Goal: Use online tool/utility: Utilize a website feature to perform a specific function

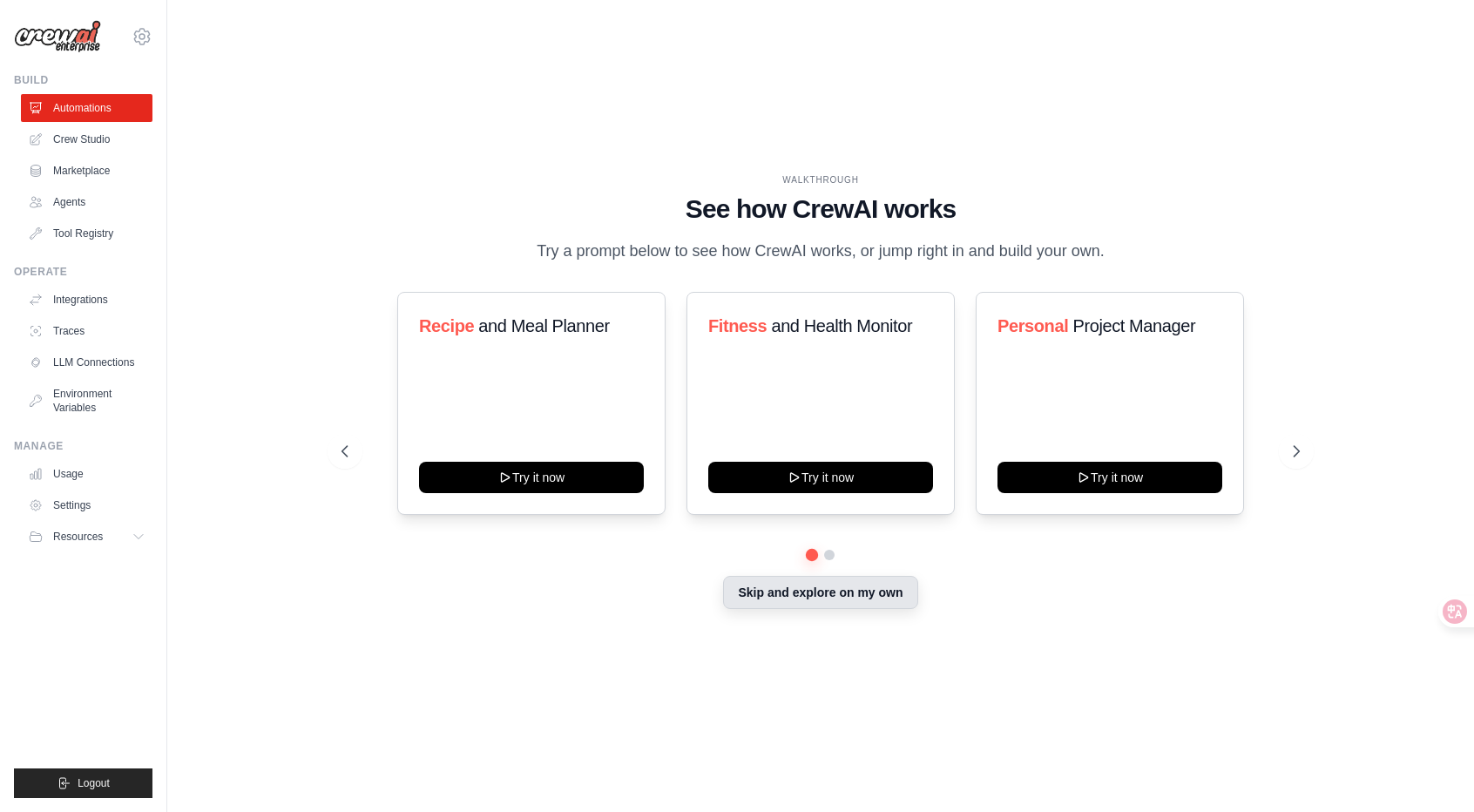
click at [774, 607] on button "Skip and explore on my own" at bounding box center [820, 592] width 195 height 34
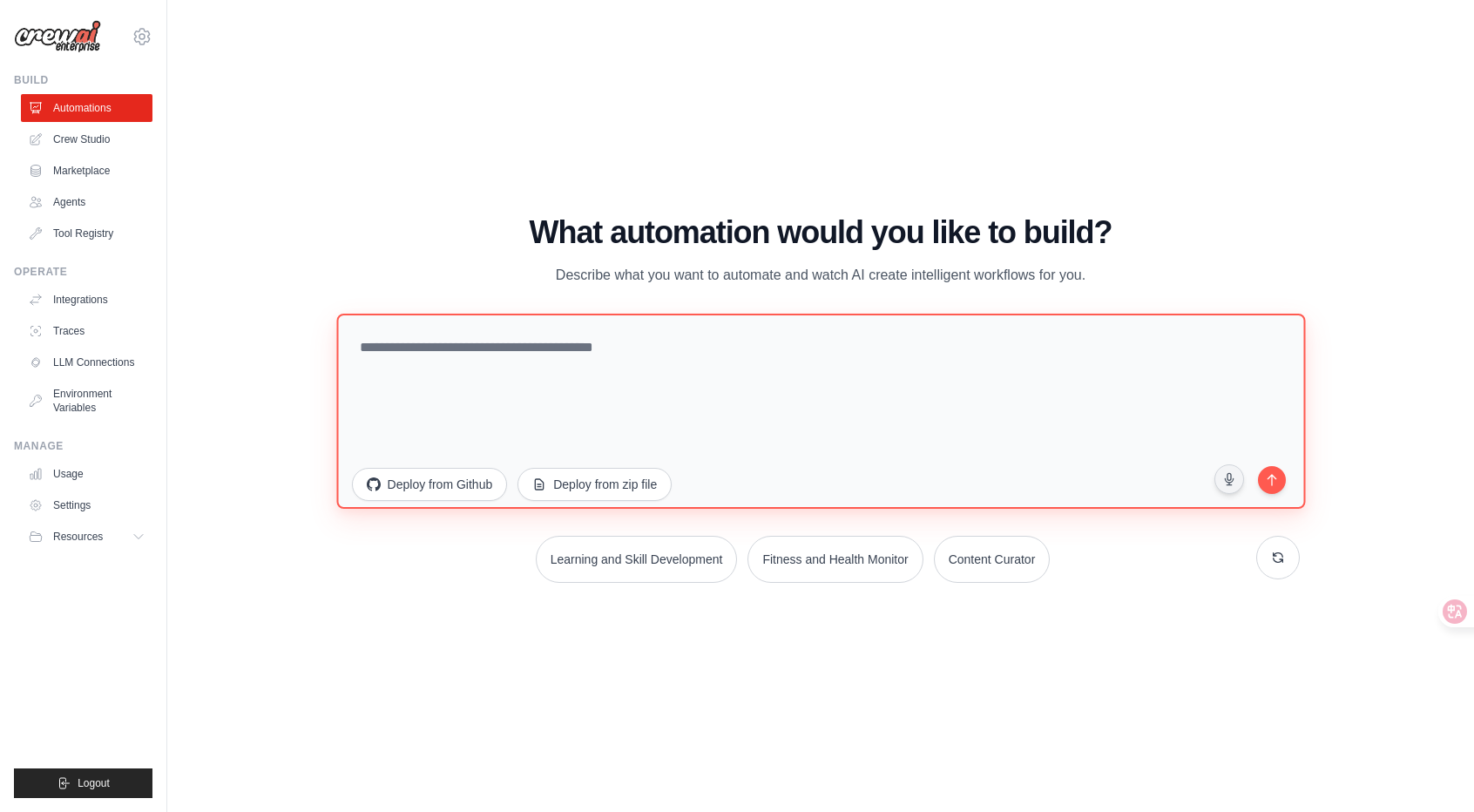
click at [618, 401] on textarea at bounding box center [821, 410] width 969 height 195
click at [701, 424] on textarea at bounding box center [821, 410] width 969 height 195
paste textarea "**********"
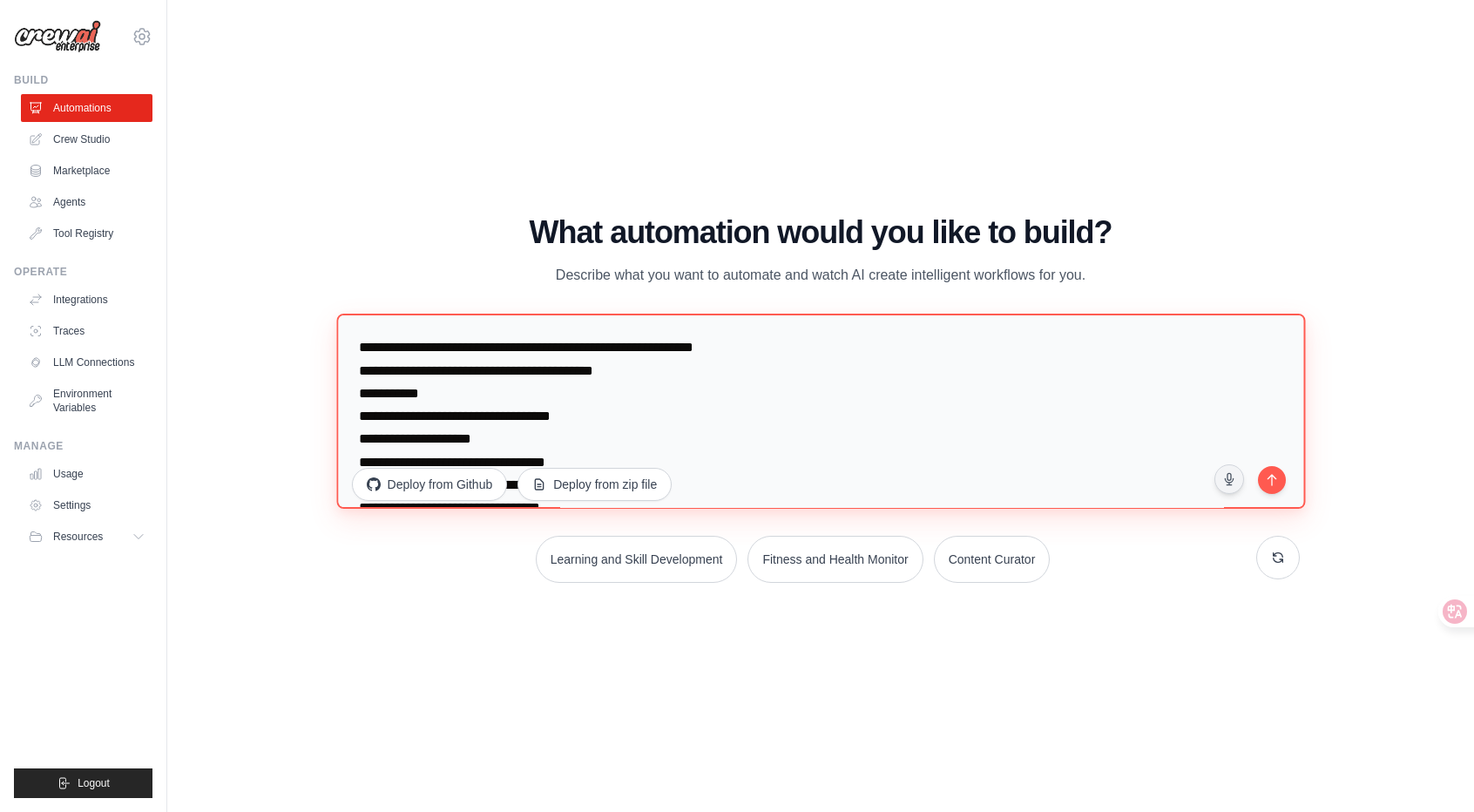
scroll to position [12, 0]
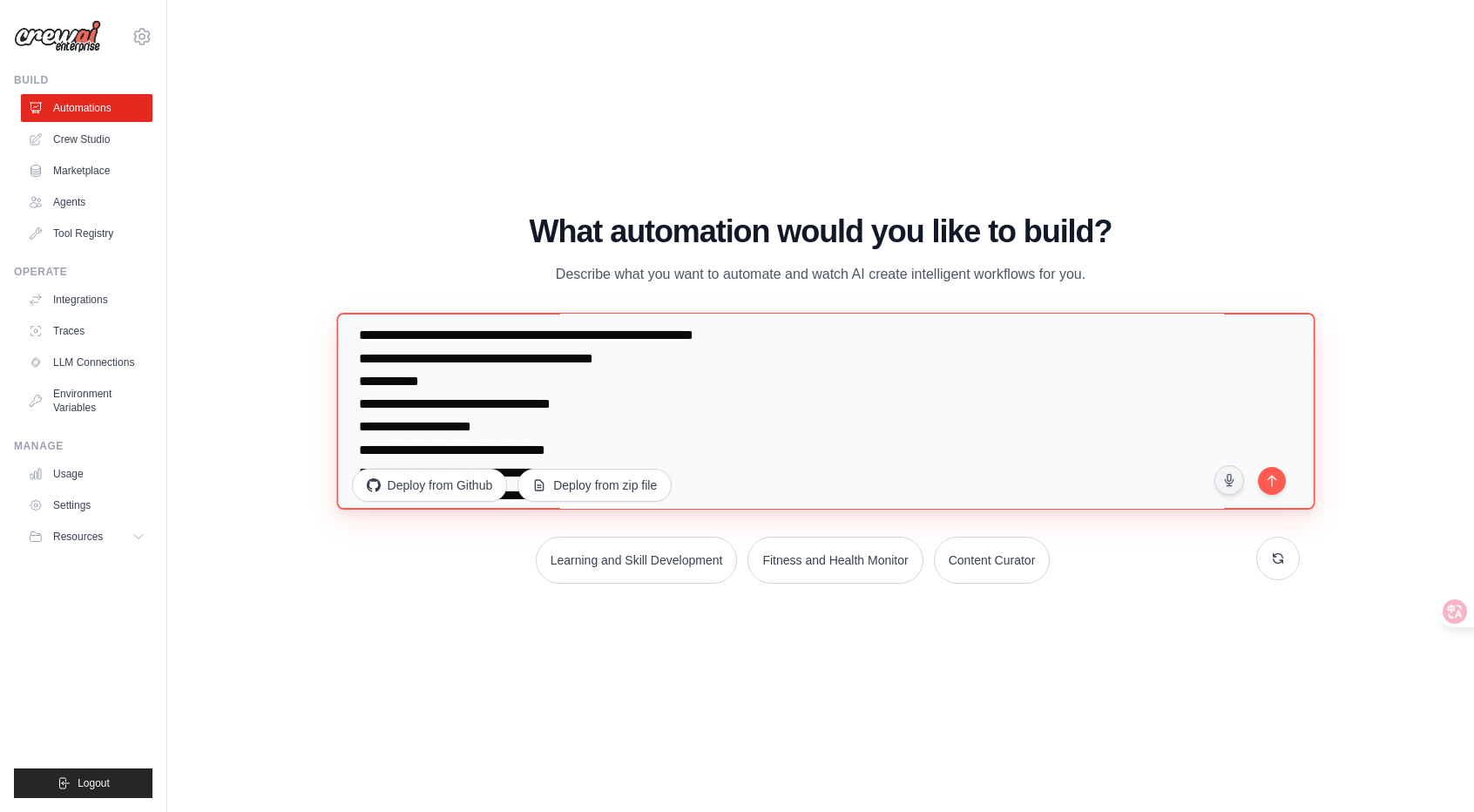
click at [902, 476] on textarea "**********" at bounding box center [826, 410] width 978 height 197
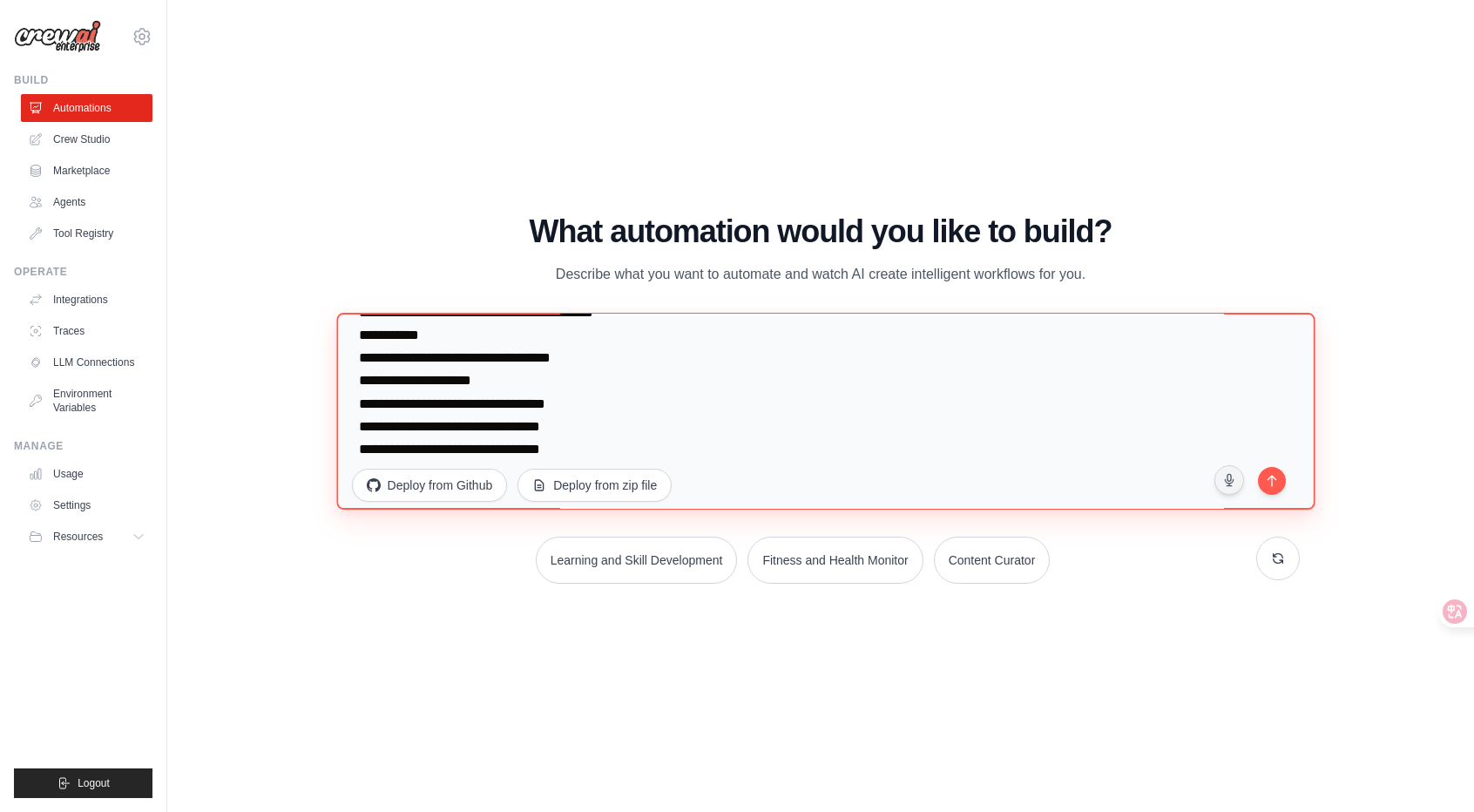
scroll to position [68, 0]
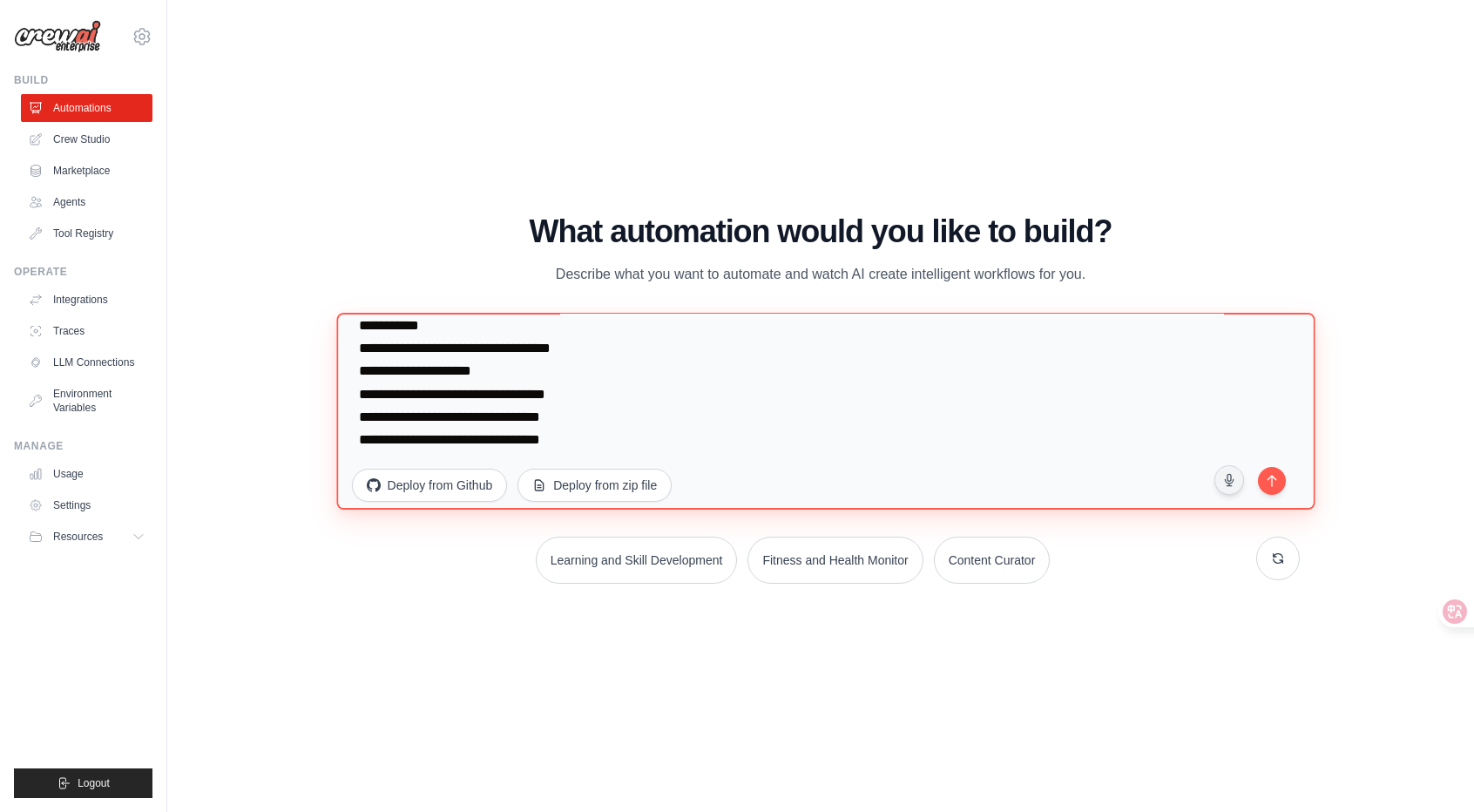
click at [981, 477] on textarea "**********" at bounding box center [826, 410] width 978 height 197
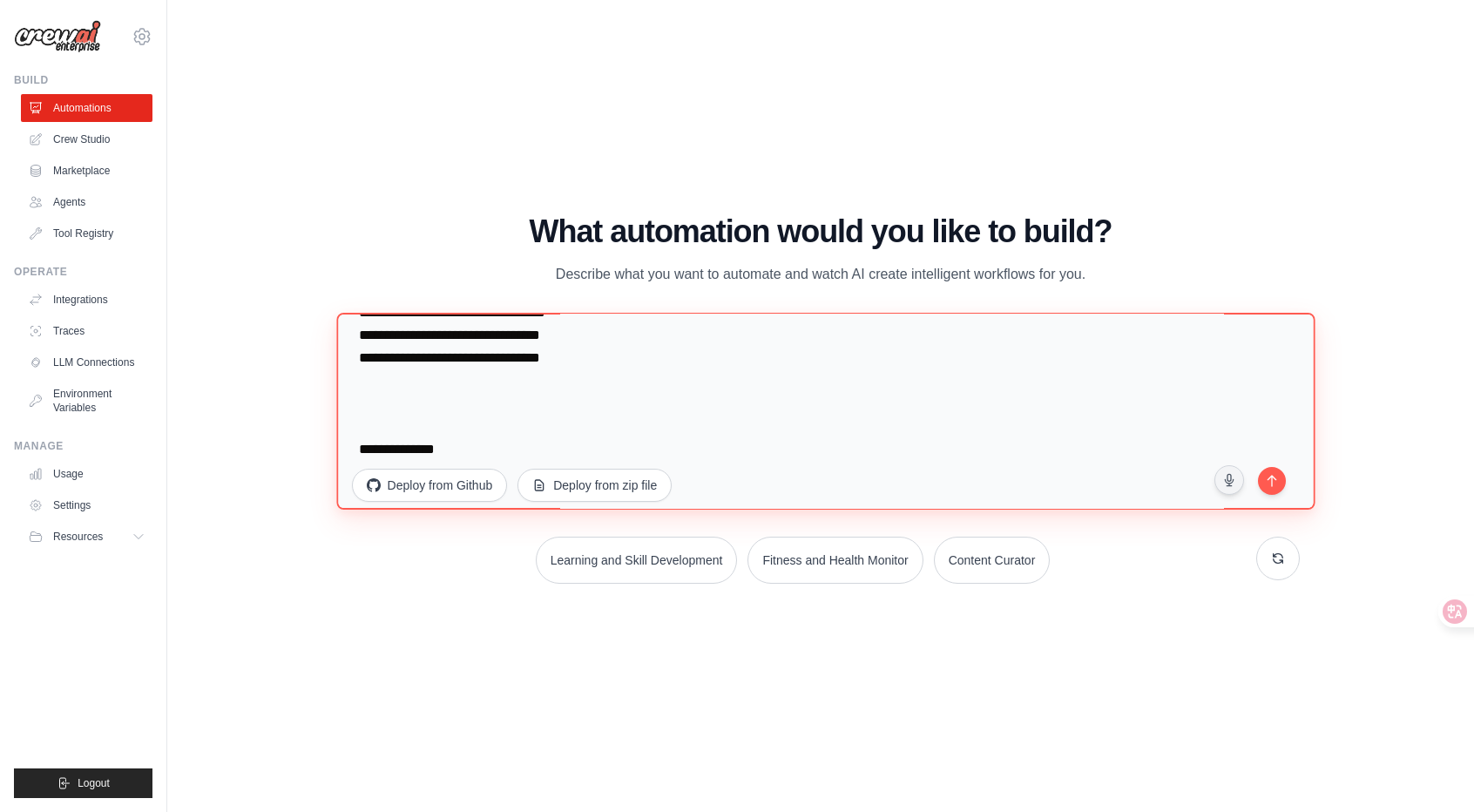
scroll to position [193, 0]
type textarea "**********"
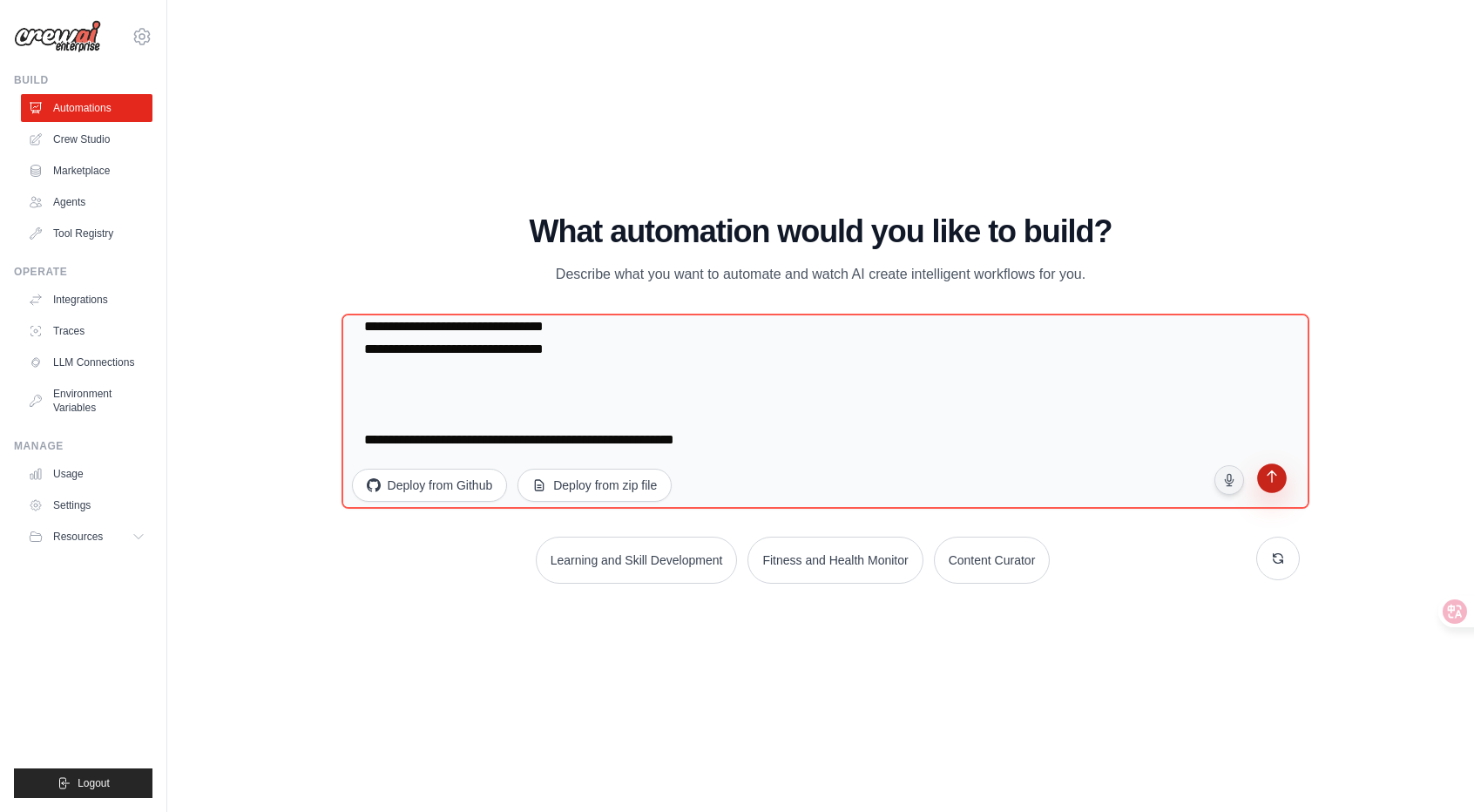
click at [1288, 476] on button "submit" at bounding box center [1272, 480] width 34 height 34
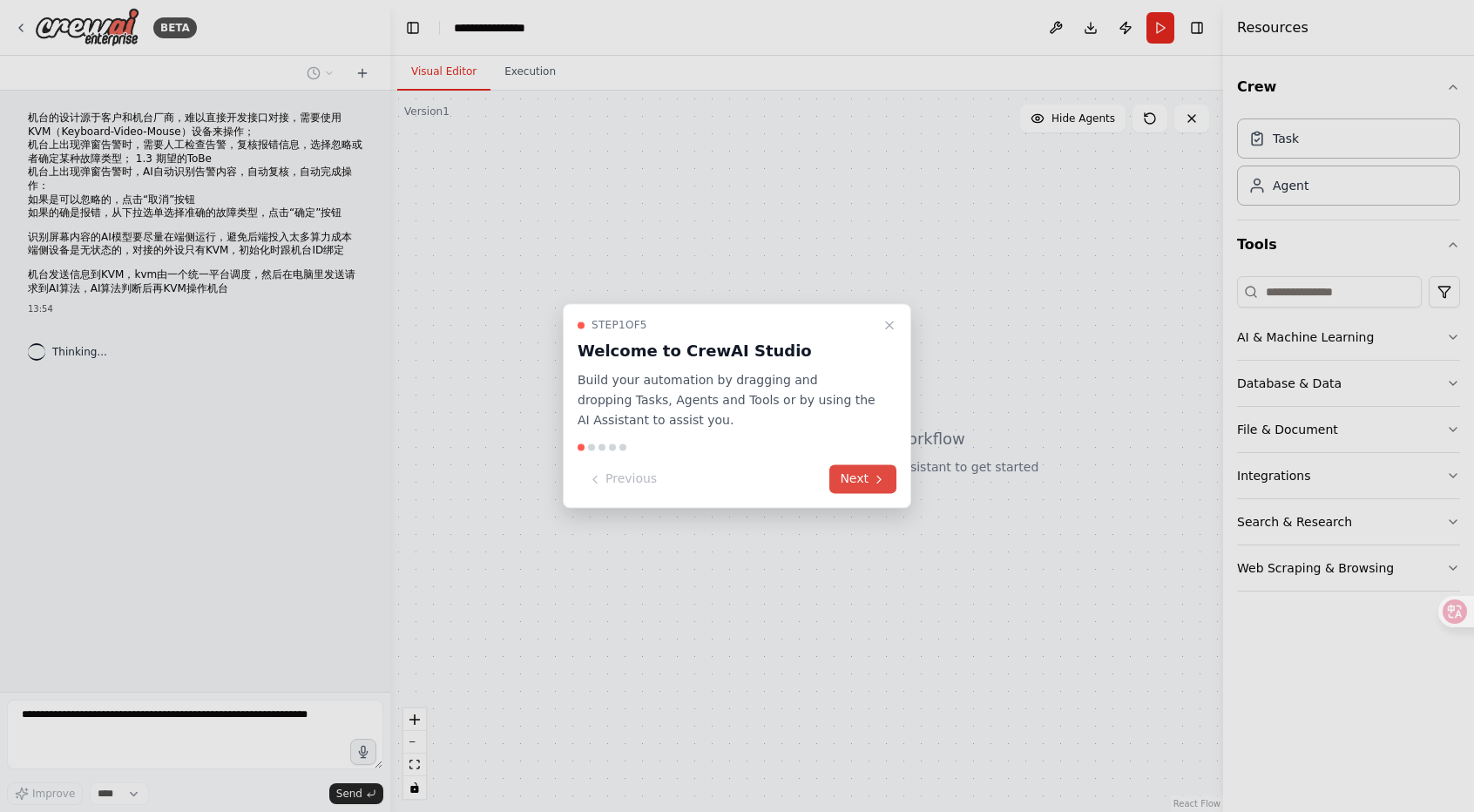
click at [856, 480] on button "Next" at bounding box center [863, 479] width 67 height 29
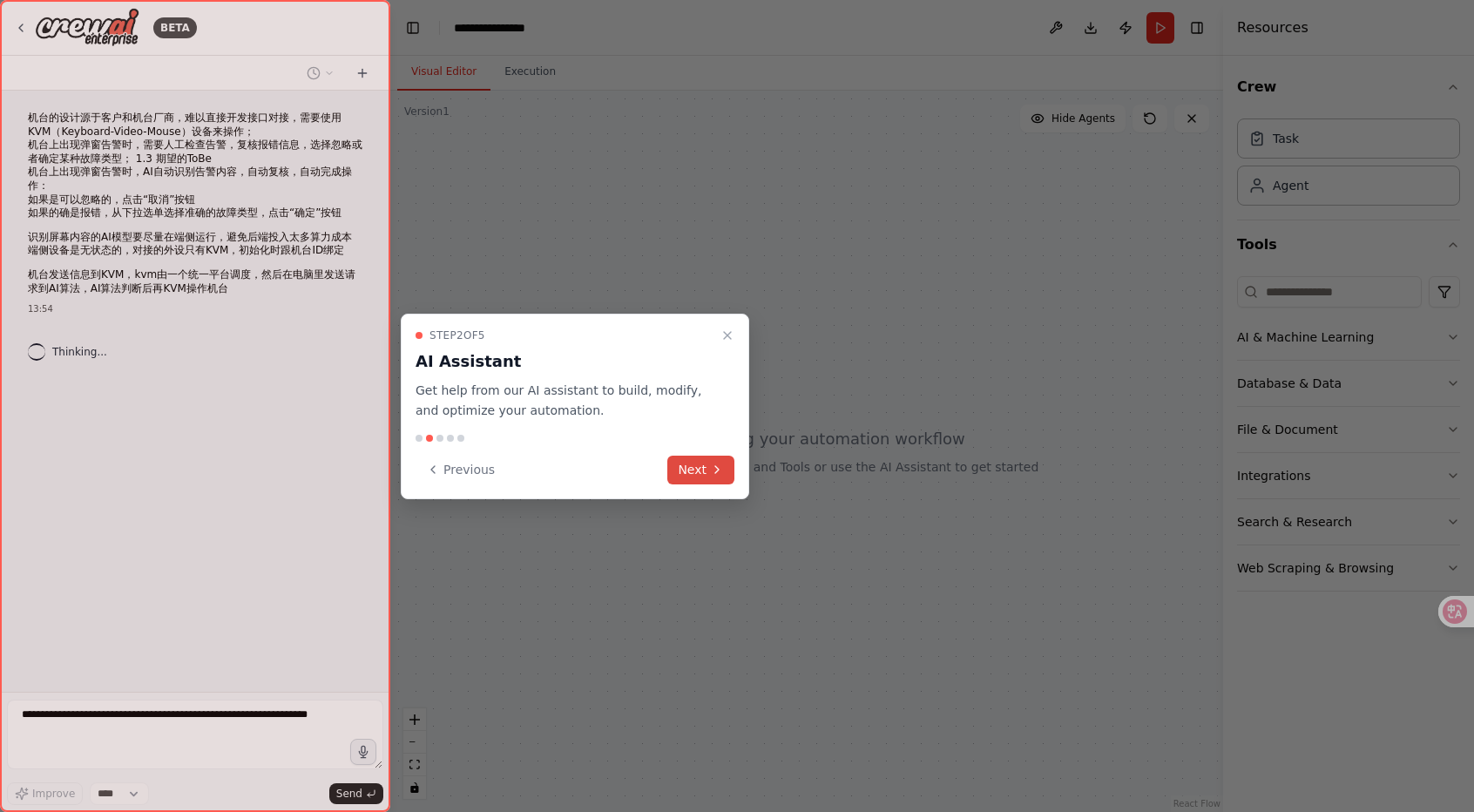
click at [725, 475] on button "Next" at bounding box center [701, 470] width 67 height 29
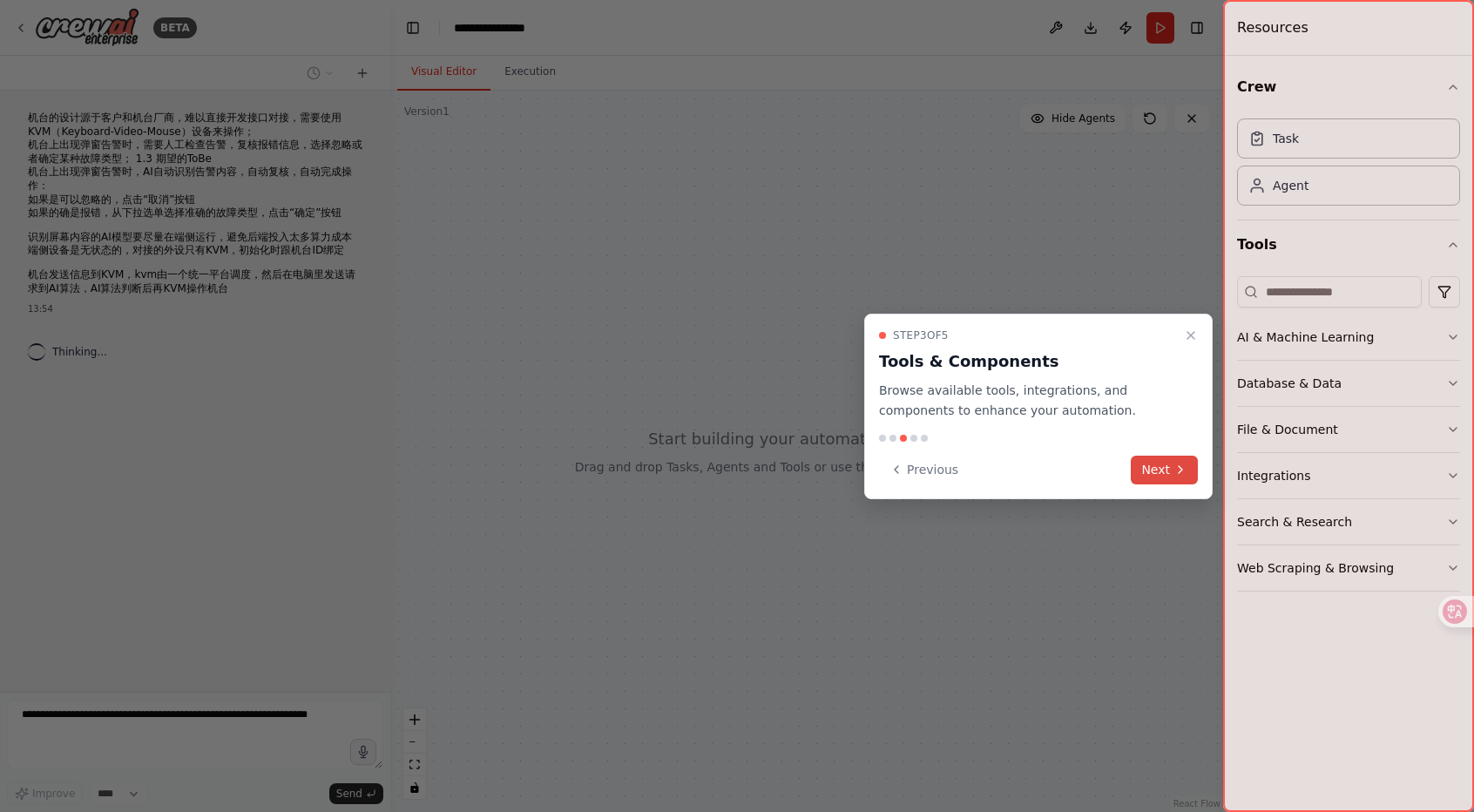
click at [1180, 482] on button "Next" at bounding box center [1164, 470] width 67 height 29
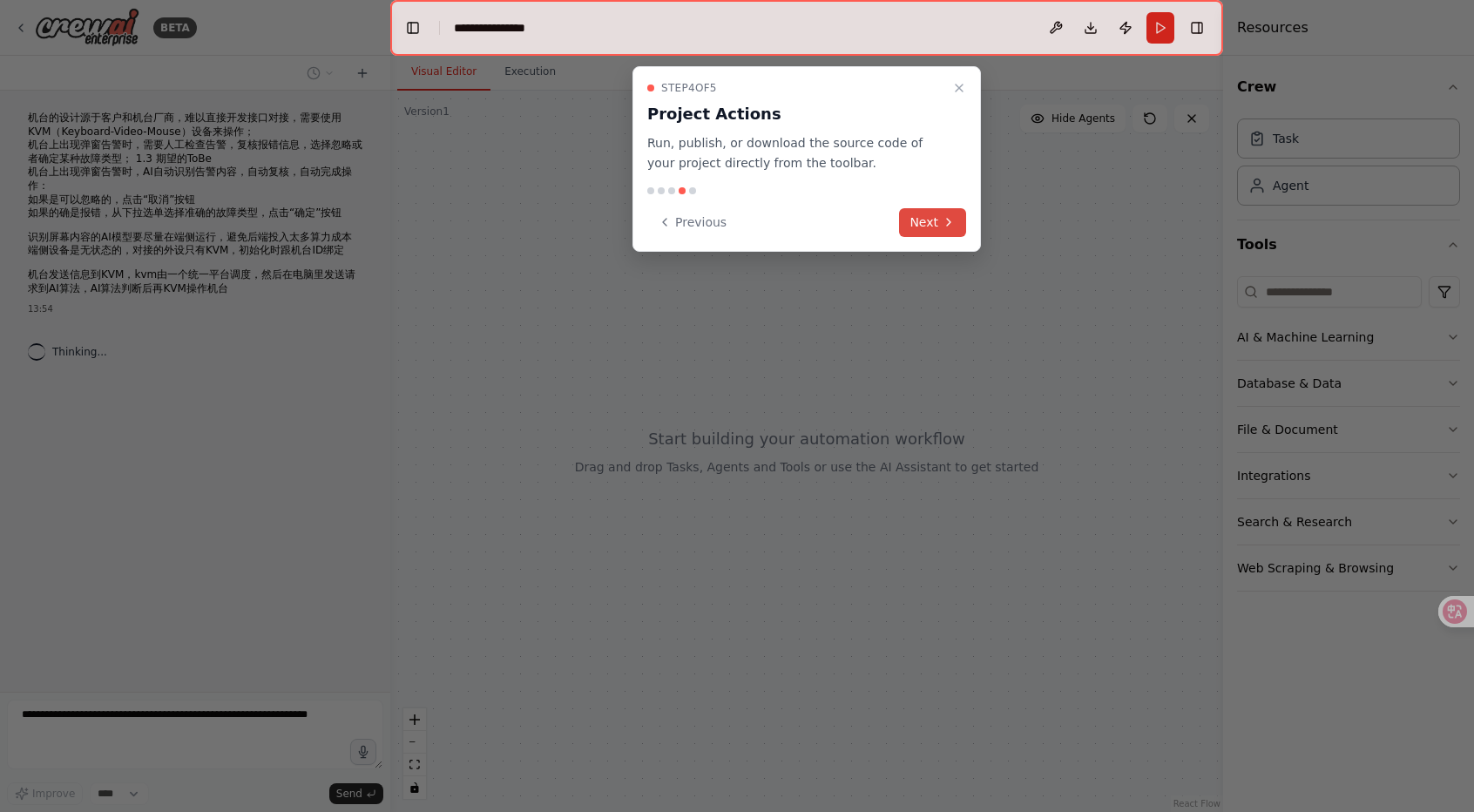
click at [937, 222] on button "Next" at bounding box center [932, 222] width 67 height 29
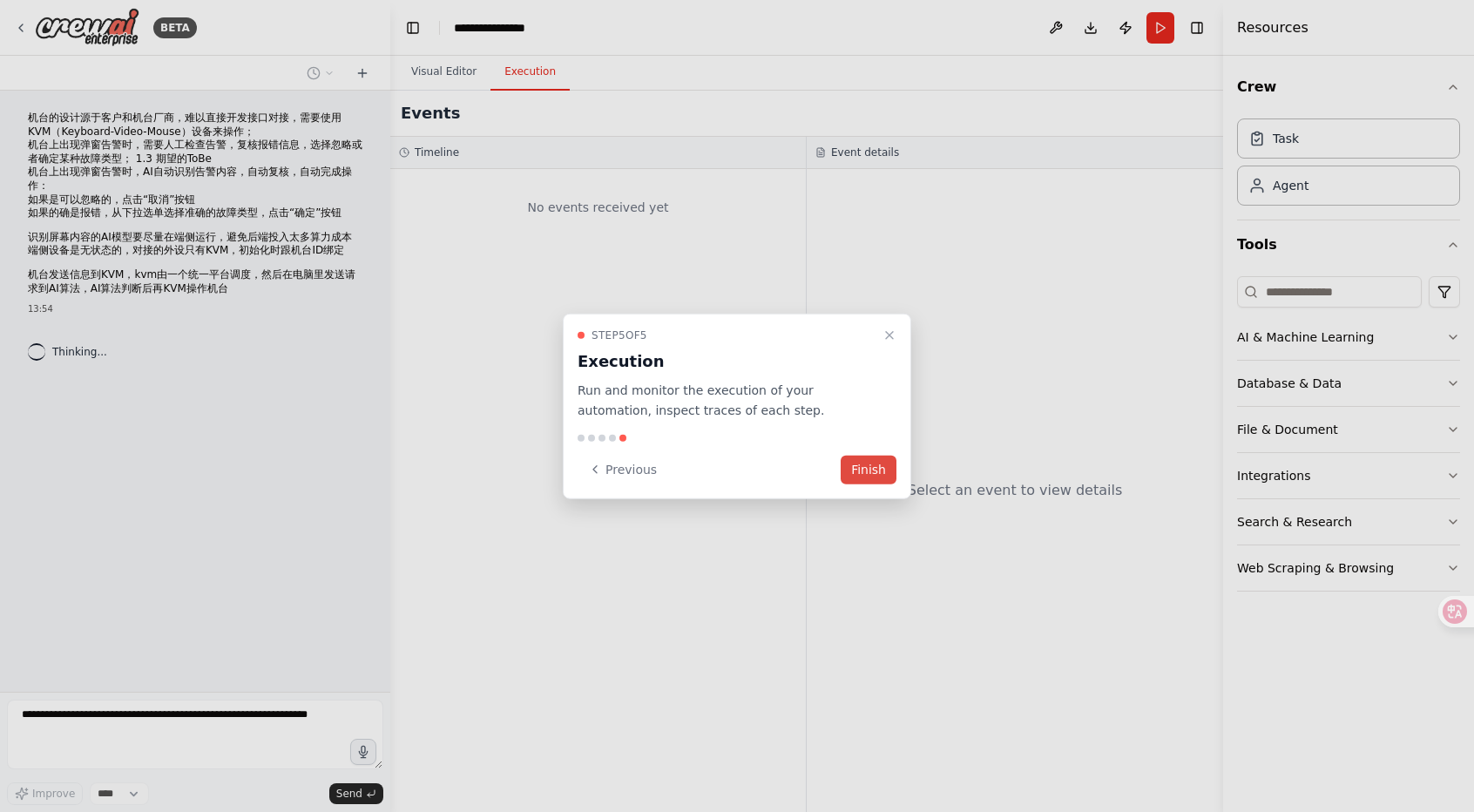
click at [896, 465] on button "Finish" at bounding box center [869, 469] width 56 height 29
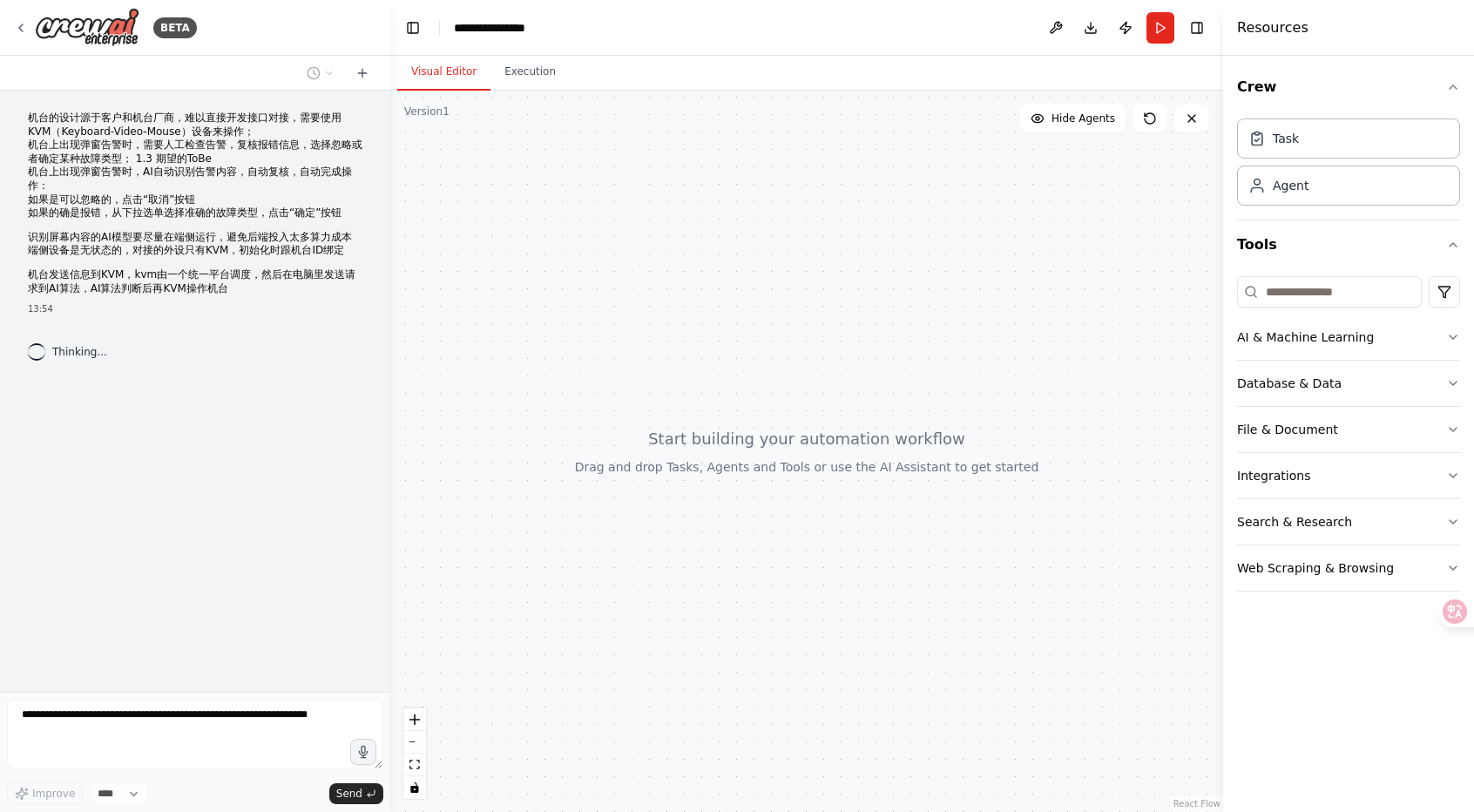
drag, startPoint x: 897, startPoint y: 412, endPoint x: 933, endPoint y: 398, distance: 38.6
click at [933, 398] on div at bounding box center [807, 451] width 832 height 721
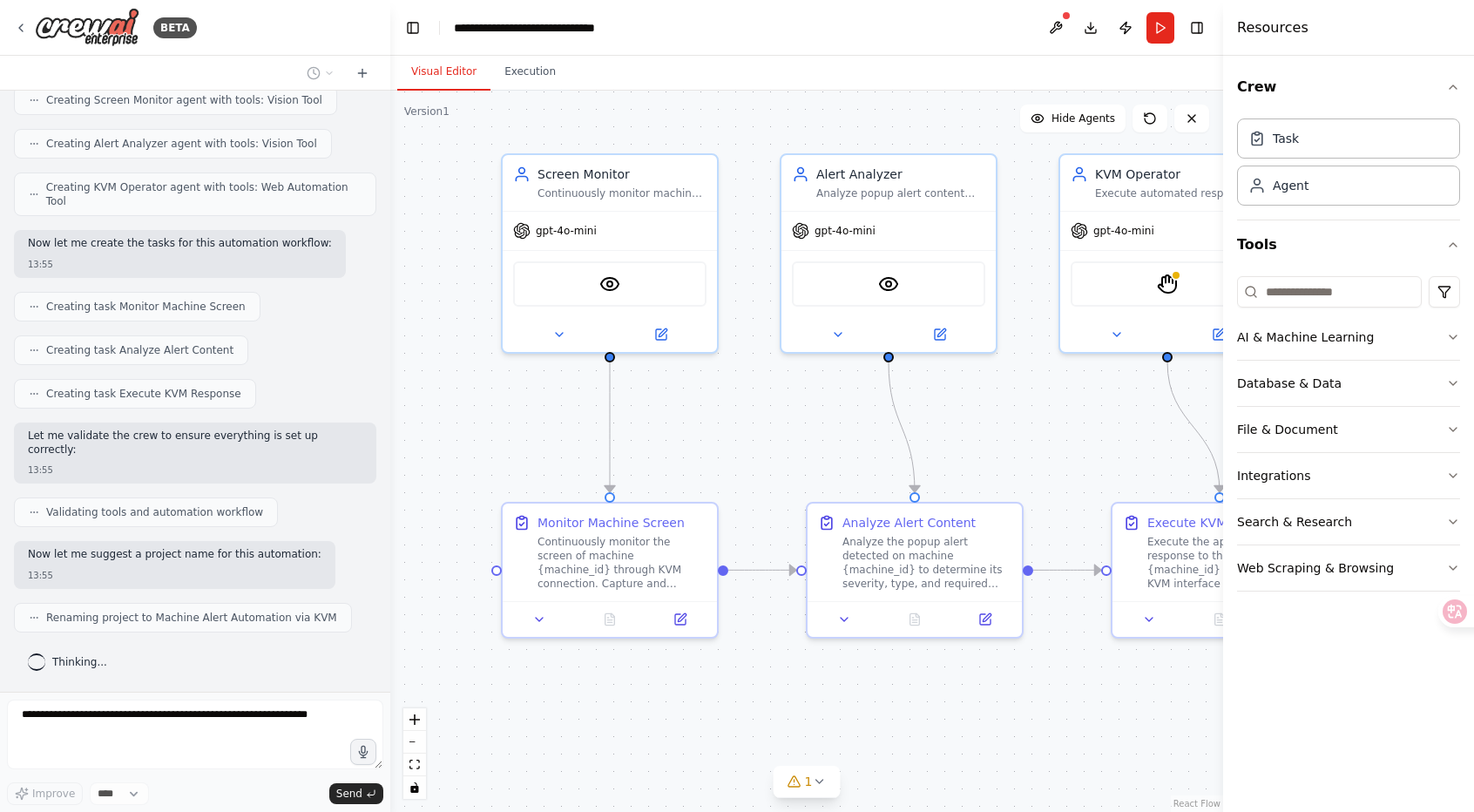
scroll to position [979, 0]
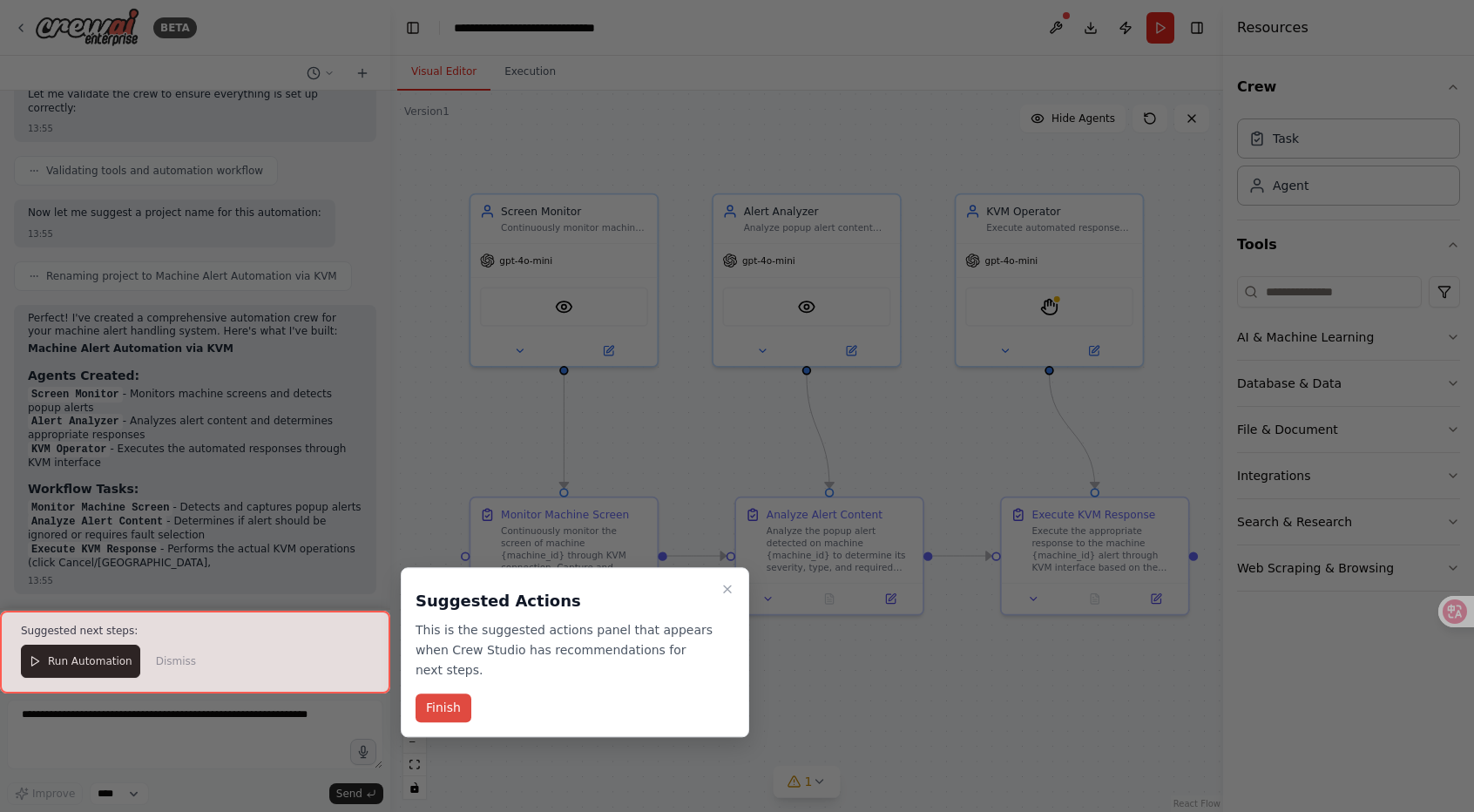
click at [458, 713] on button "Finish" at bounding box center [443, 708] width 56 height 29
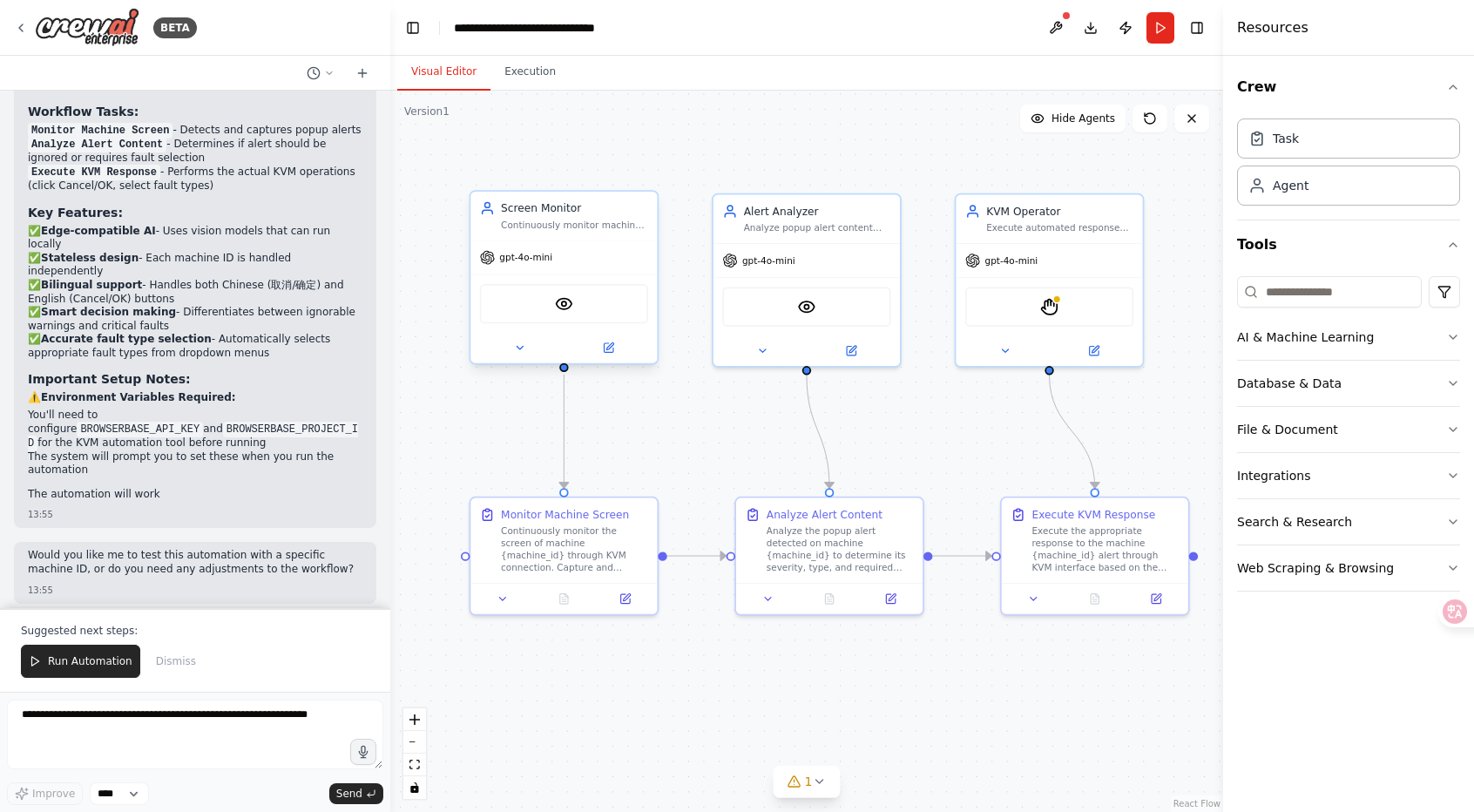
click at [575, 310] on div "VisionTool" at bounding box center [564, 303] width 168 height 39
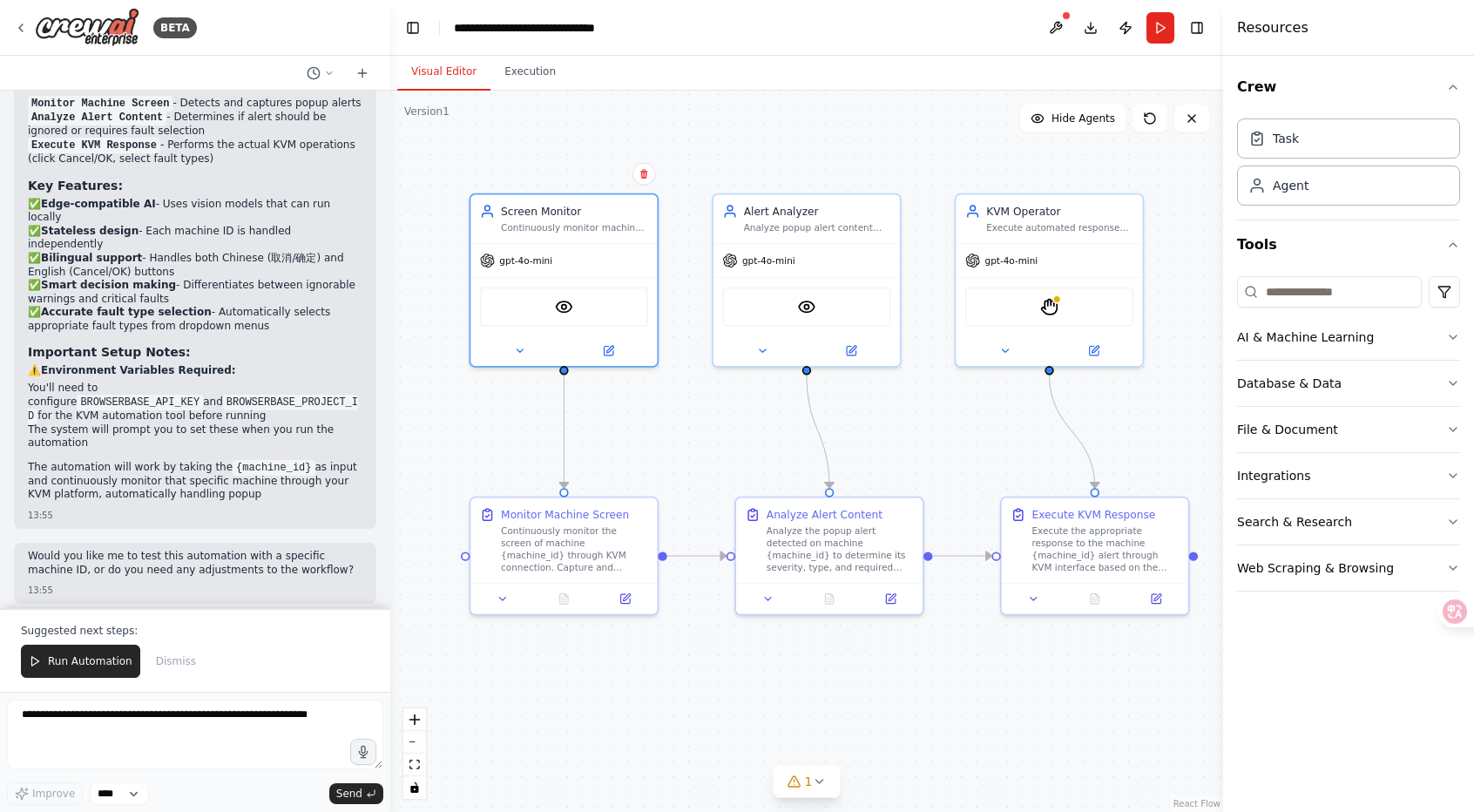
scroll to position [1748, 0]
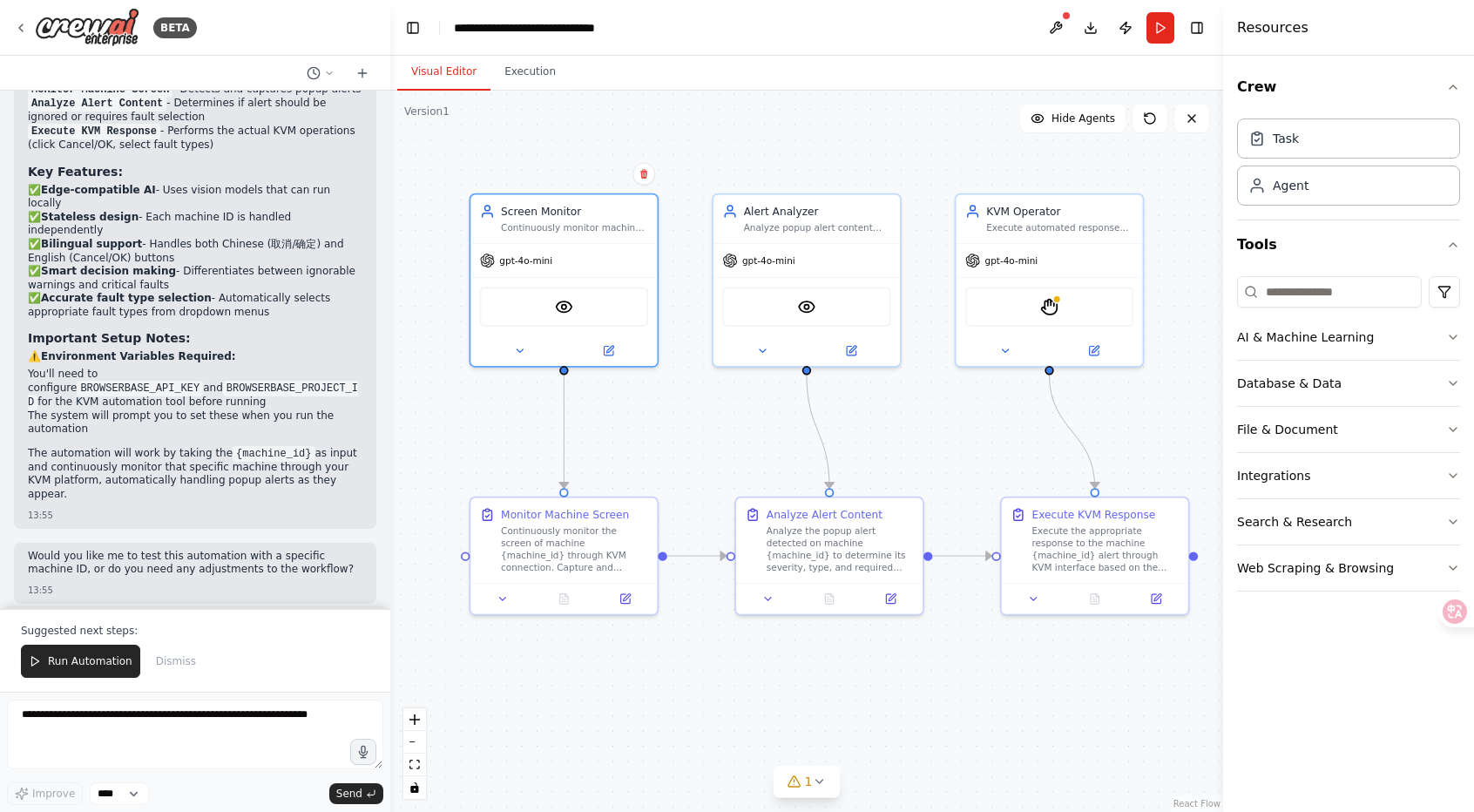
click at [693, 451] on div ".deletable-edge-delete-btn { width: 20px; height: 20px; border: 0px solid #ffff…" at bounding box center [807, 451] width 832 height 721
click at [74, 661] on span "Run Automation" at bounding box center [90, 661] width 84 height 14
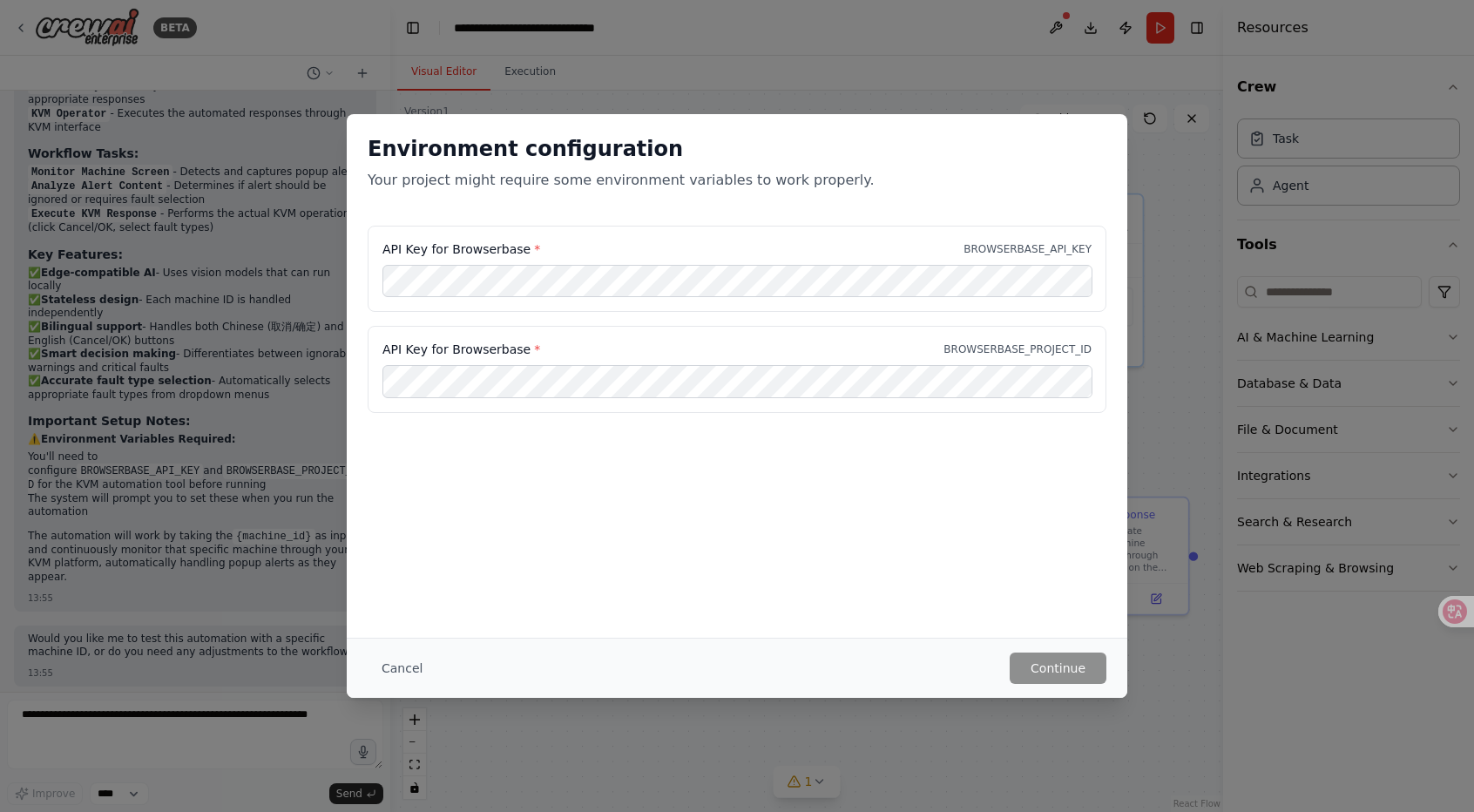
click at [395, 664] on button "Cancel" at bounding box center [402, 667] width 69 height 32
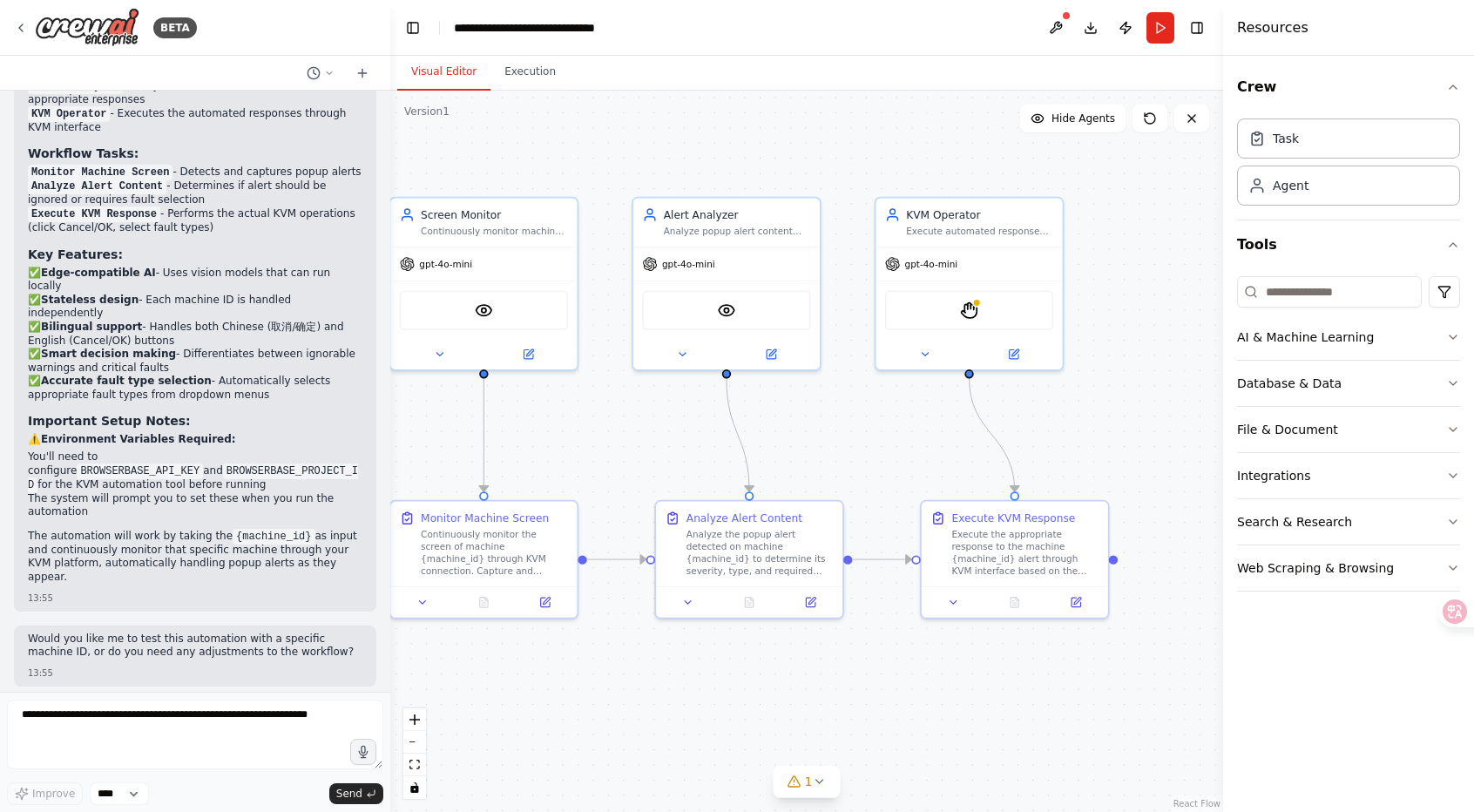
drag, startPoint x: 953, startPoint y: 466, endPoint x: 878, endPoint y: 466, distance: 75.0
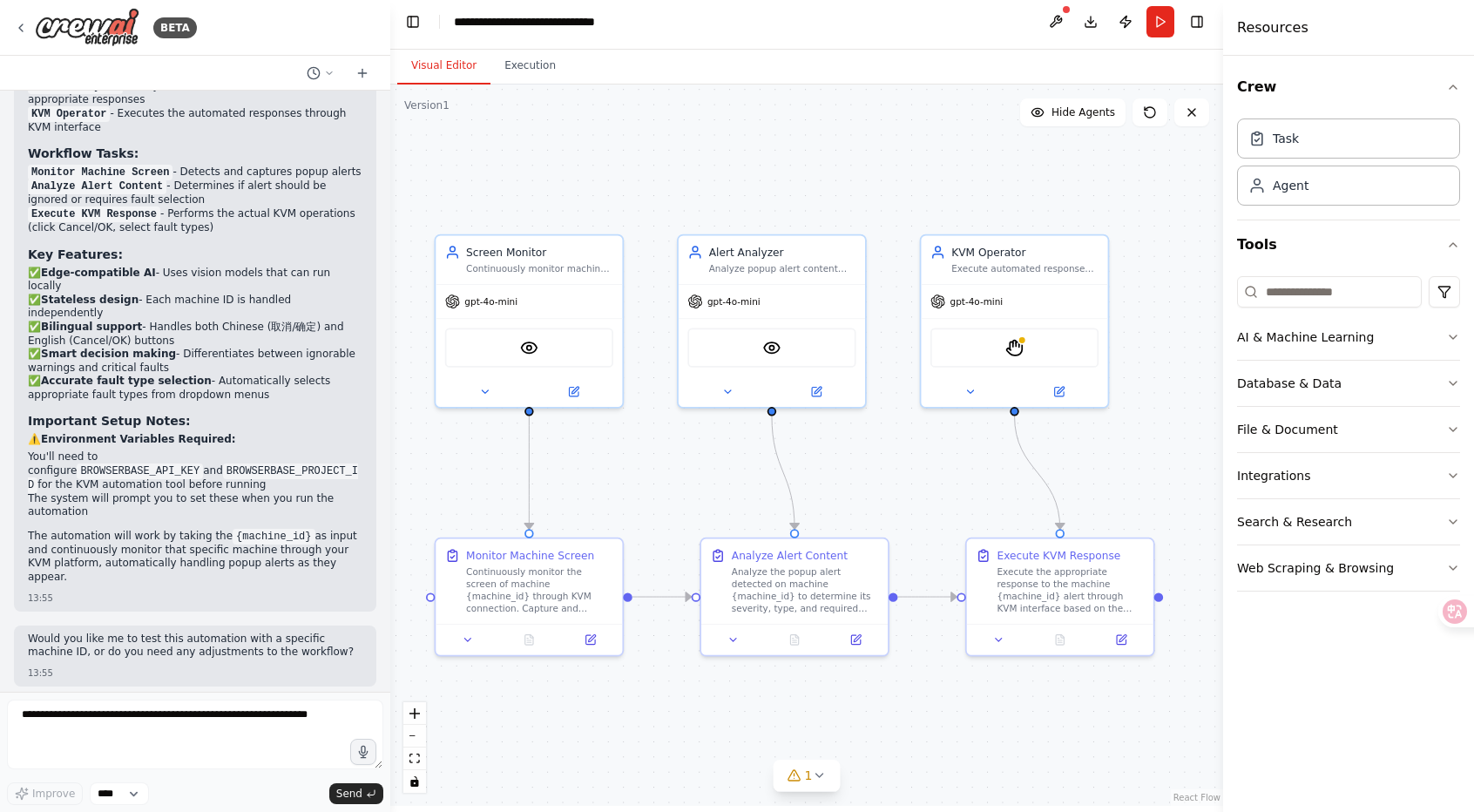
scroll to position [7, 0]
drag, startPoint x: 914, startPoint y: 498, endPoint x: 962, endPoint y: 511, distance: 49.7
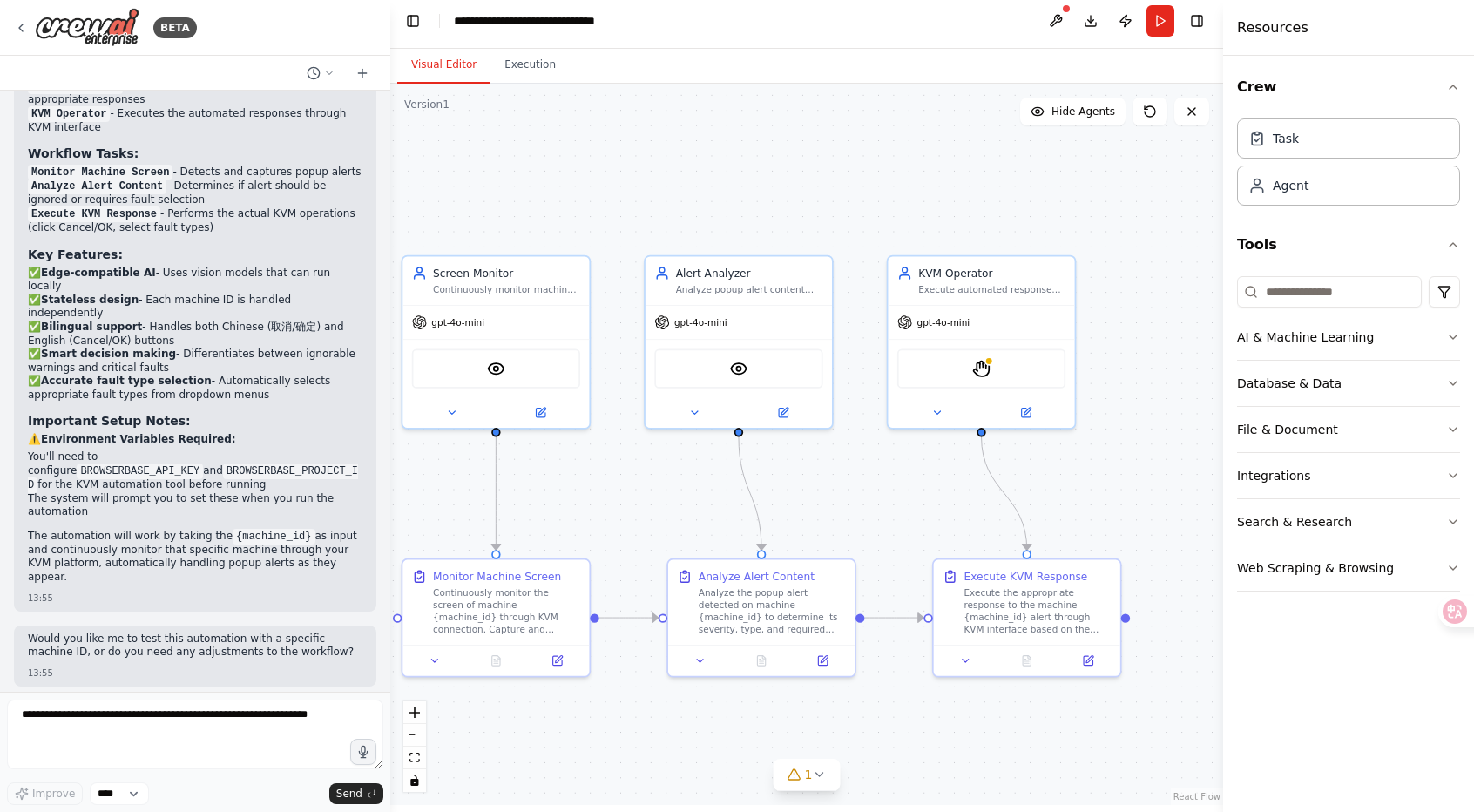
drag, startPoint x: 854, startPoint y: 118, endPoint x: 788, endPoint y: 134, distance: 67.9
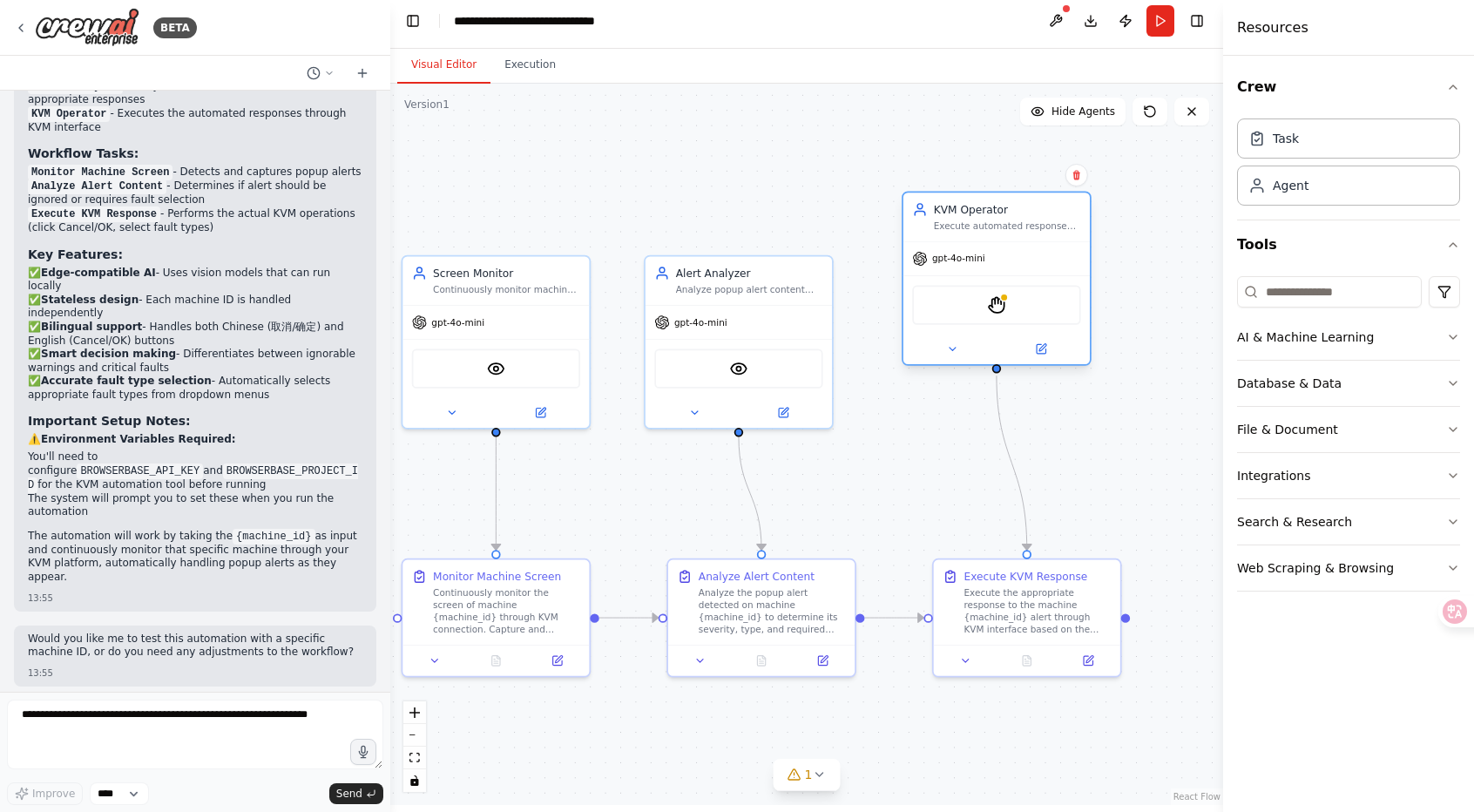
drag, startPoint x: 949, startPoint y: 295, endPoint x: 967, endPoint y: 263, distance: 36.7
click at [967, 242] on div "KVM Operator Execute automated responses to machine alerts on {machine_id} thro…" at bounding box center [996, 217] width 186 height 49
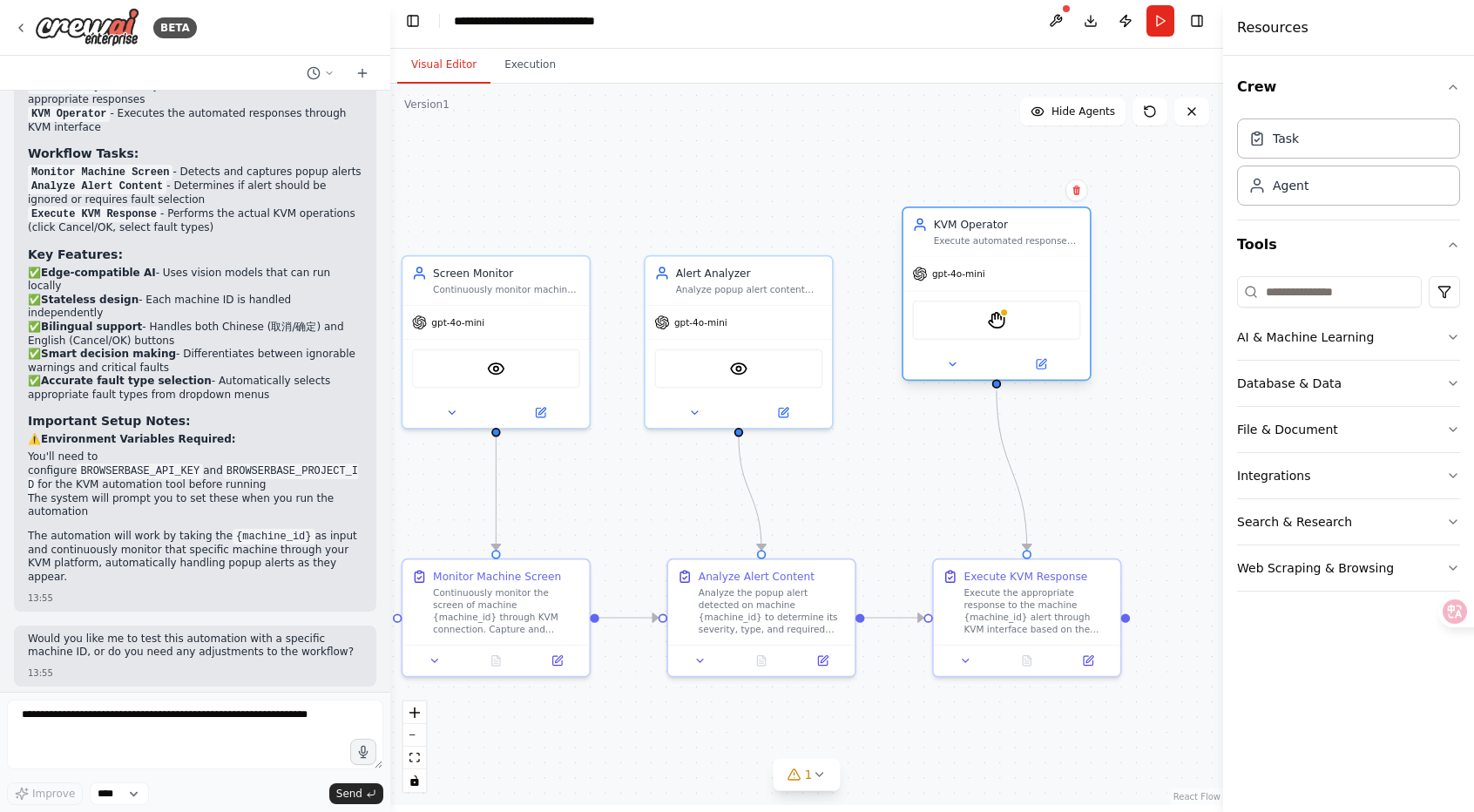
drag, startPoint x: 986, startPoint y: 262, endPoint x: 1022, endPoint y: 244, distance: 40.2
click at [992, 252] on div "KVM Operator Execute automated responses to machine alerts on {machine_id} thro…" at bounding box center [996, 293] width 190 height 174
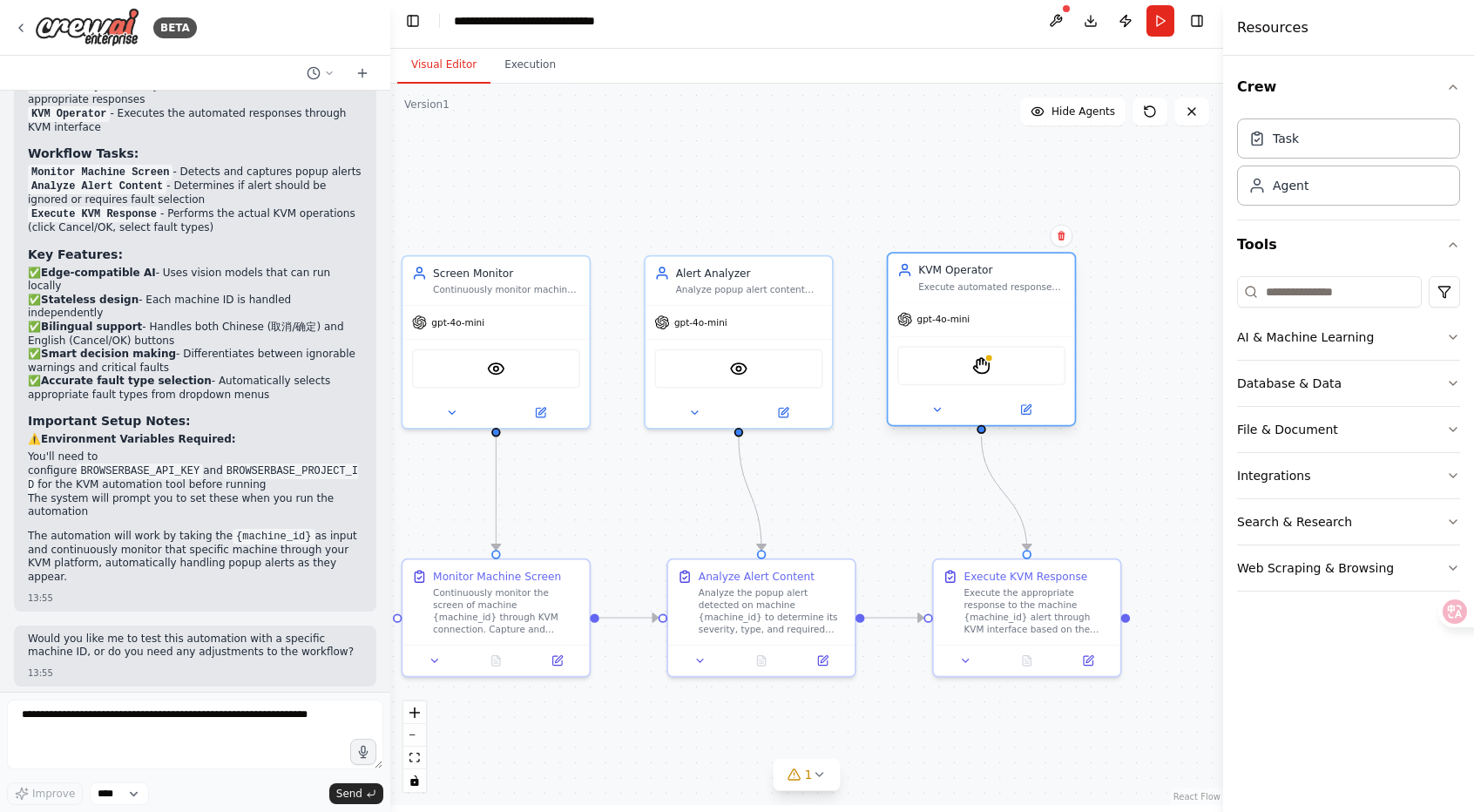
drag, startPoint x: 1059, startPoint y: 261, endPoint x: 1045, endPoint y: 308, distance: 49.0
click at [1045, 308] on div "gpt-4o-mini" at bounding box center [981, 318] width 186 height 34
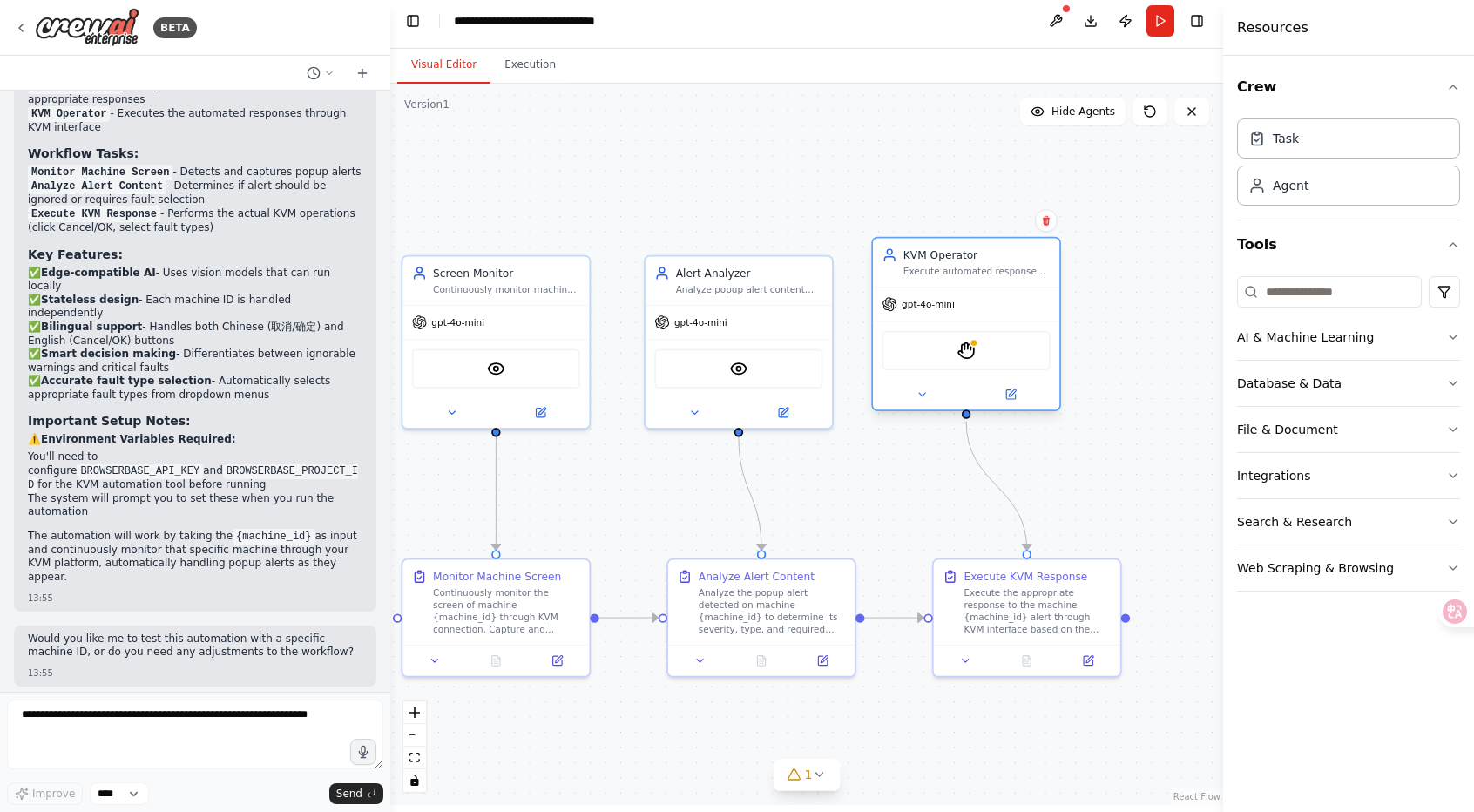
drag, startPoint x: 1019, startPoint y: 372, endPoint x: 1011, endPoint y: 361, distance: 13.6
click at [1011, 361] on div "StagehandTool" at bounding box center [965, 350] width 168 height 39
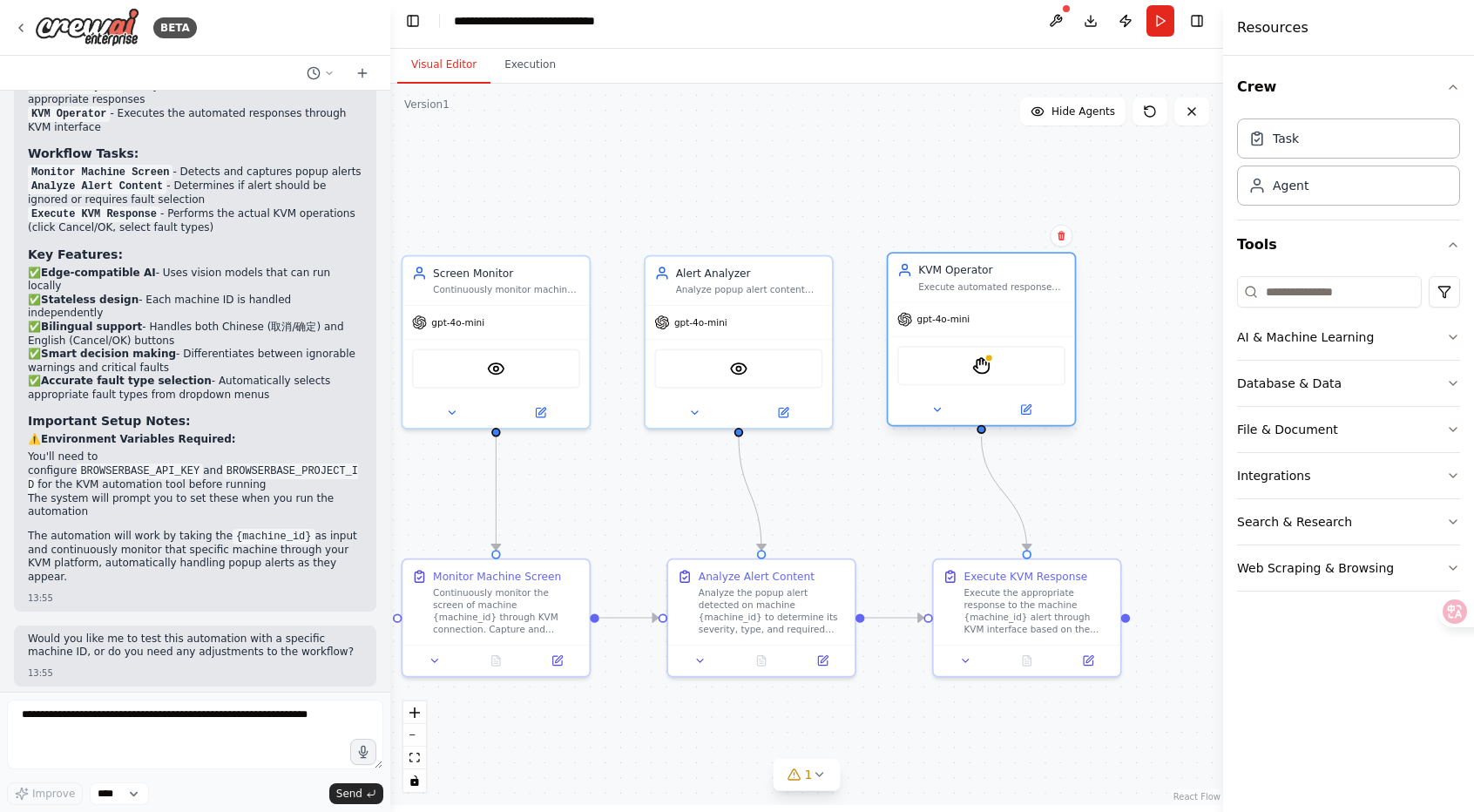
drag, startPoint x: 977, startPoint y: 355, endPoint x: 992, endPoint y: 374, distance: 24.2
click at [992, 374] on div "StagehandTool" at bounding box center [981, 365] width 168 height 39
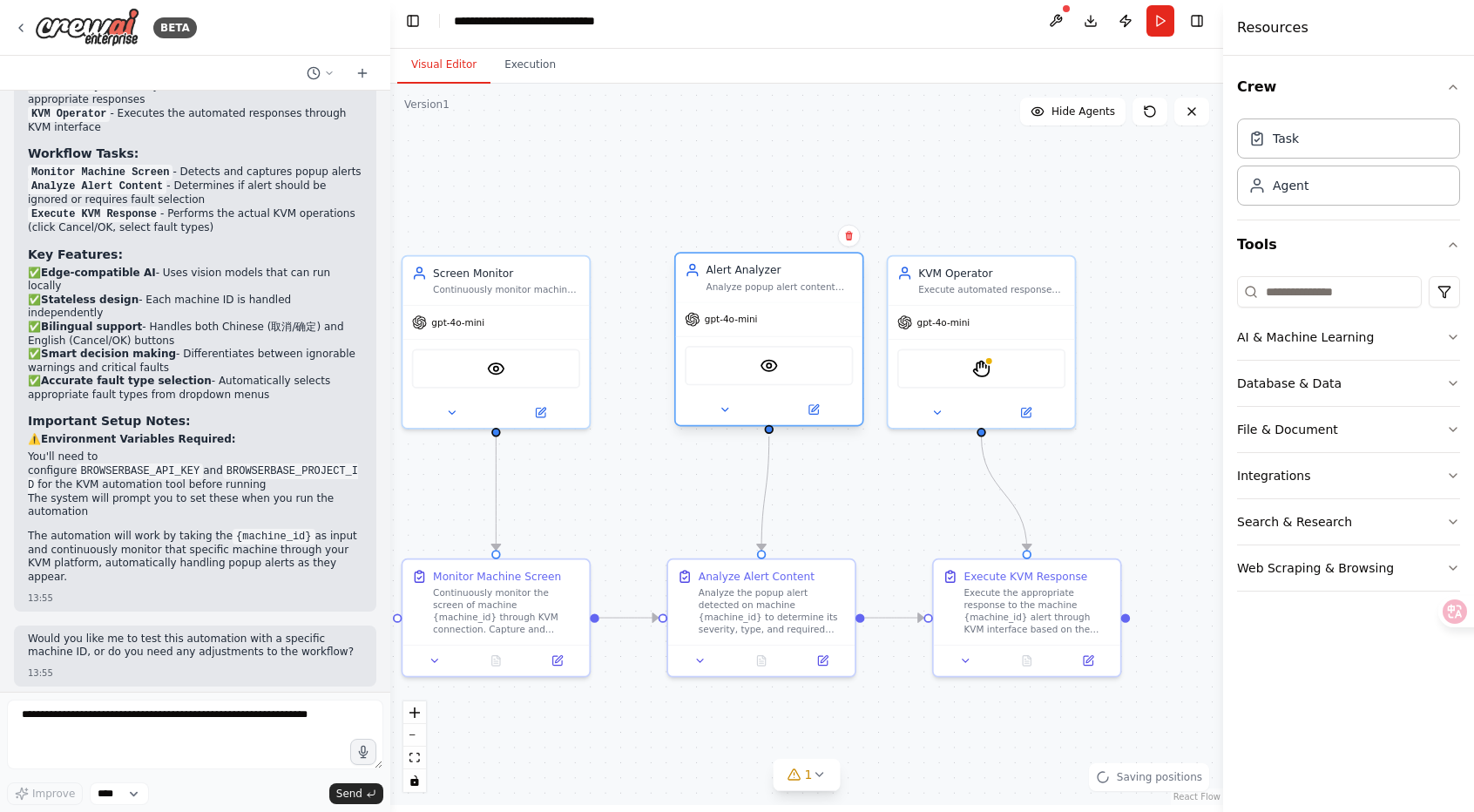
drag, startPoint x: 716, startPoint y: 368, endPoint x: 744, endPoint y: 367, distance: 28.0
click at [745, 367] on div "VisionTool" at bounding box center [768, 365] width 168 height 39
click at [787, 361] on div "VisionTool" at bounding box center [768, 365] width 168 height 39
drag, startPoint x: 791, startPoint y: 336, endPoint x: 777, endPoint y: 338, distance: 14.1
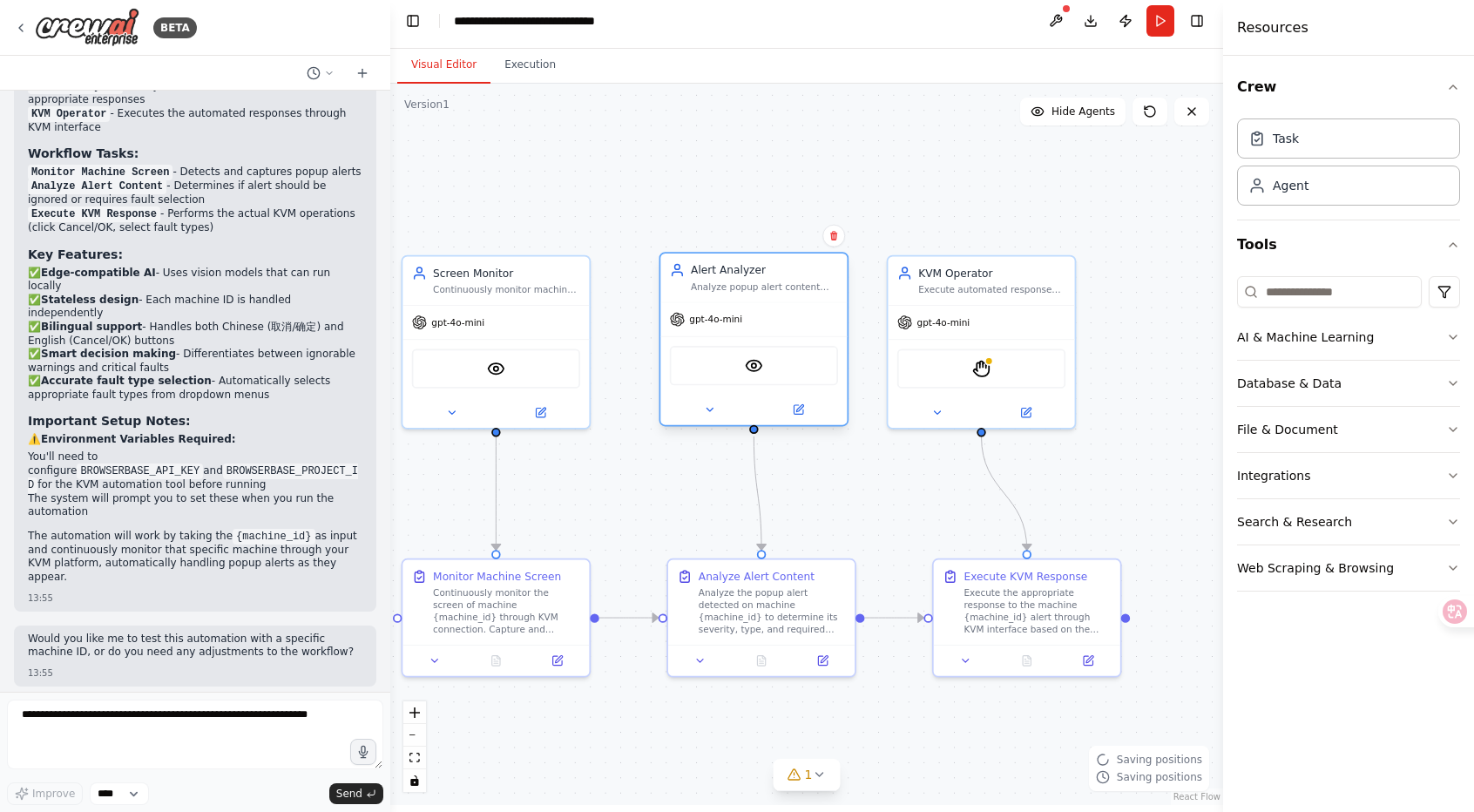
click at [777, 338] on div "VisionTool" at bounding box center [754, 365] width 186 height 58
drag, startPoint x: 800, startPoint y: 327, endPoint x: 785, endPoint y: 325, distance: 15.1
click at [785, 325] on div "gpt-4o-mini" at bounding box center [738, 318] width 186 height 34
click at [1126, 361] on div ".deletable-edge-delete-btn { width: 20px; height: 20px; border: 0px solid #ffff…" at bounding box center [807, 444] width 832 height 721
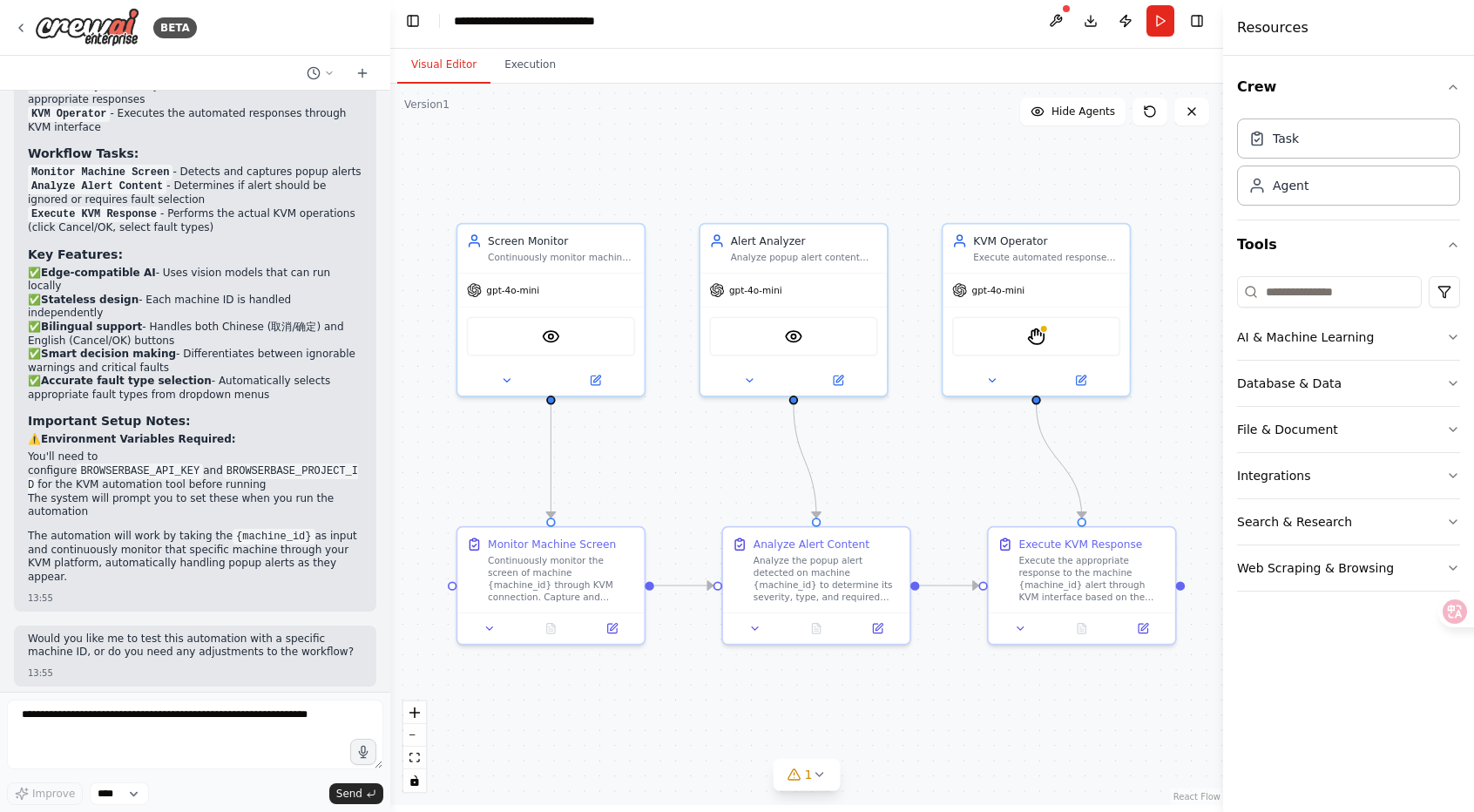
drag, startPoint x: 569, startPoint y: 227, endPoint x: 623, endPoint y: 189, distance: 66.0
click at [624, 195] on div ".deletable-edge-delete-btn { width: 20px; height: 20px; border: 0px solid #ffff…" at bounding box center [807, 444] width 832 height 721
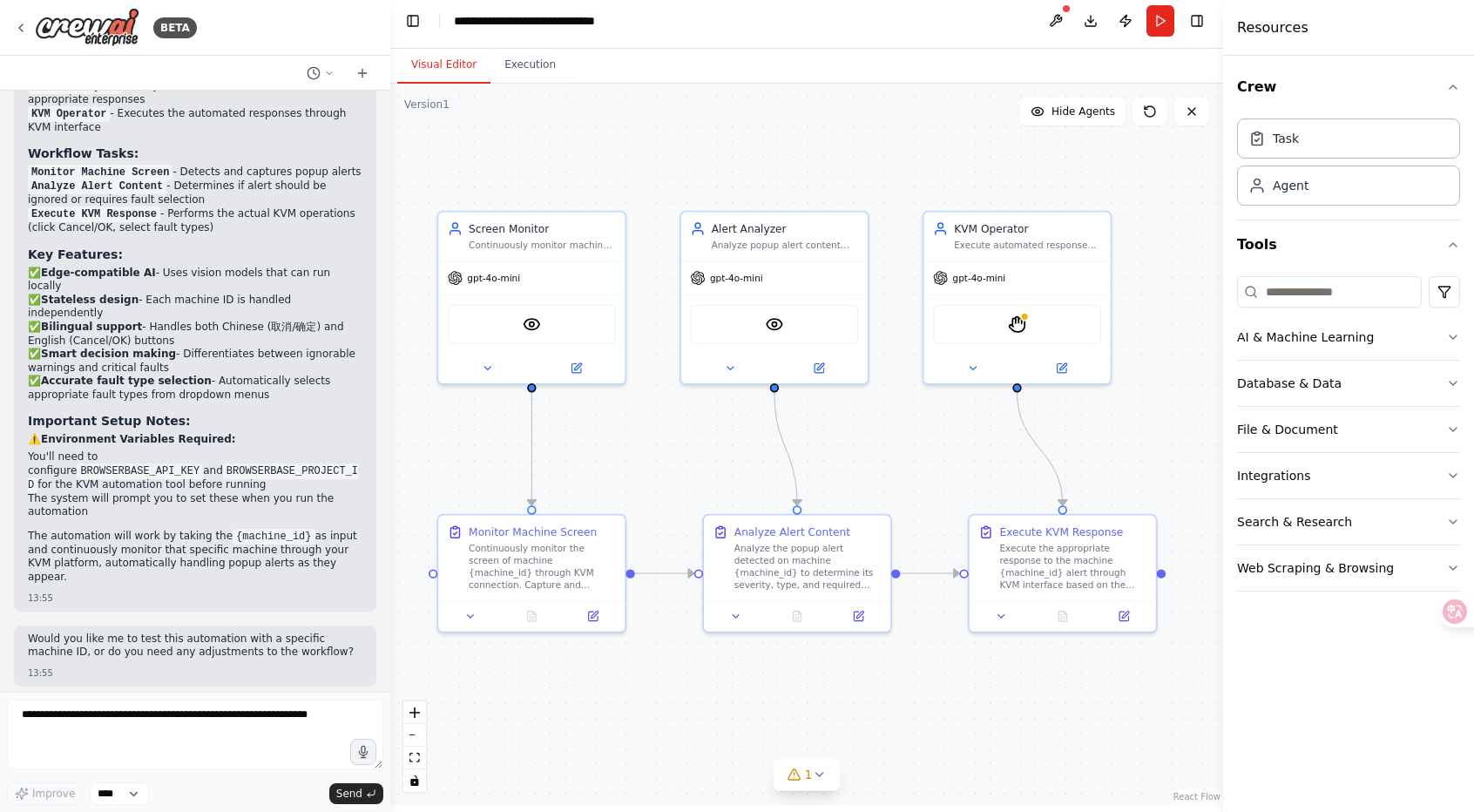
drag, startPoint x: 639, startPoint y: 188, endPoint x: 619, endPoint y: 176, distance: 23.3
click at [619, 176] on div ".deletable-edge-delete-btn { width: 20px; height: 20px; border: 0px solid #ffff…" at bounding box center [807, 444] width 832 height 721
click at [949, 48] on header "**********" at bounding box center [807, 21] width 832 height 56
click at [605, 163] on div ".deletable-edge-delete-btn { width: 20px; height: 20px; border: 0px solid #ffff…" at bounding box center [807, 444] width 832 height 721
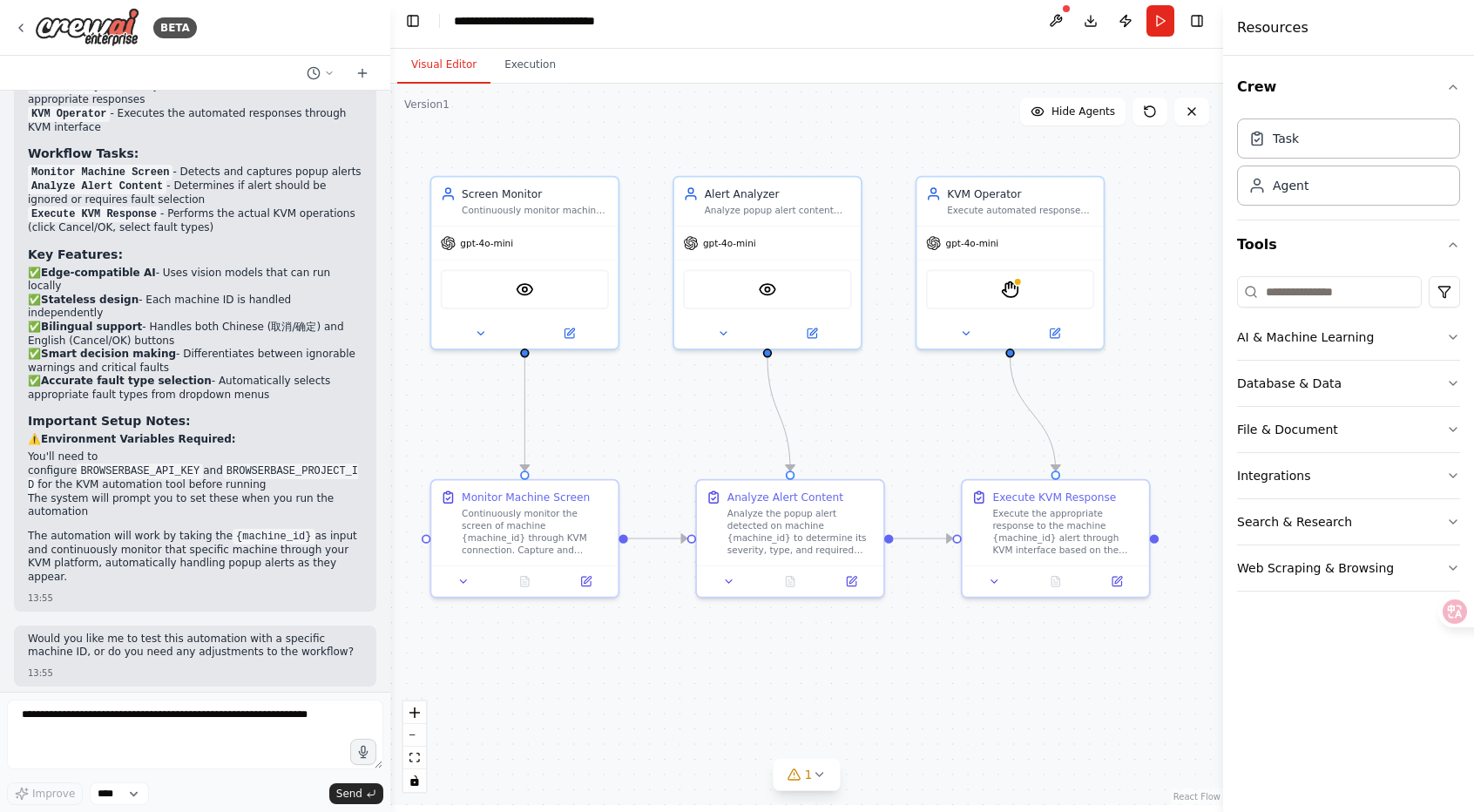
drag, startPoint x: 711, startPoint y: 165, endPoint x: 706, endPoint y: 129, distance: 36.3
click at [706, 129] on div ".deletable-edge-delete-btn { width: 20px; height: 20px; border: 0px solid #ffff…" at bounding box center [807, 444] width 832 height 721
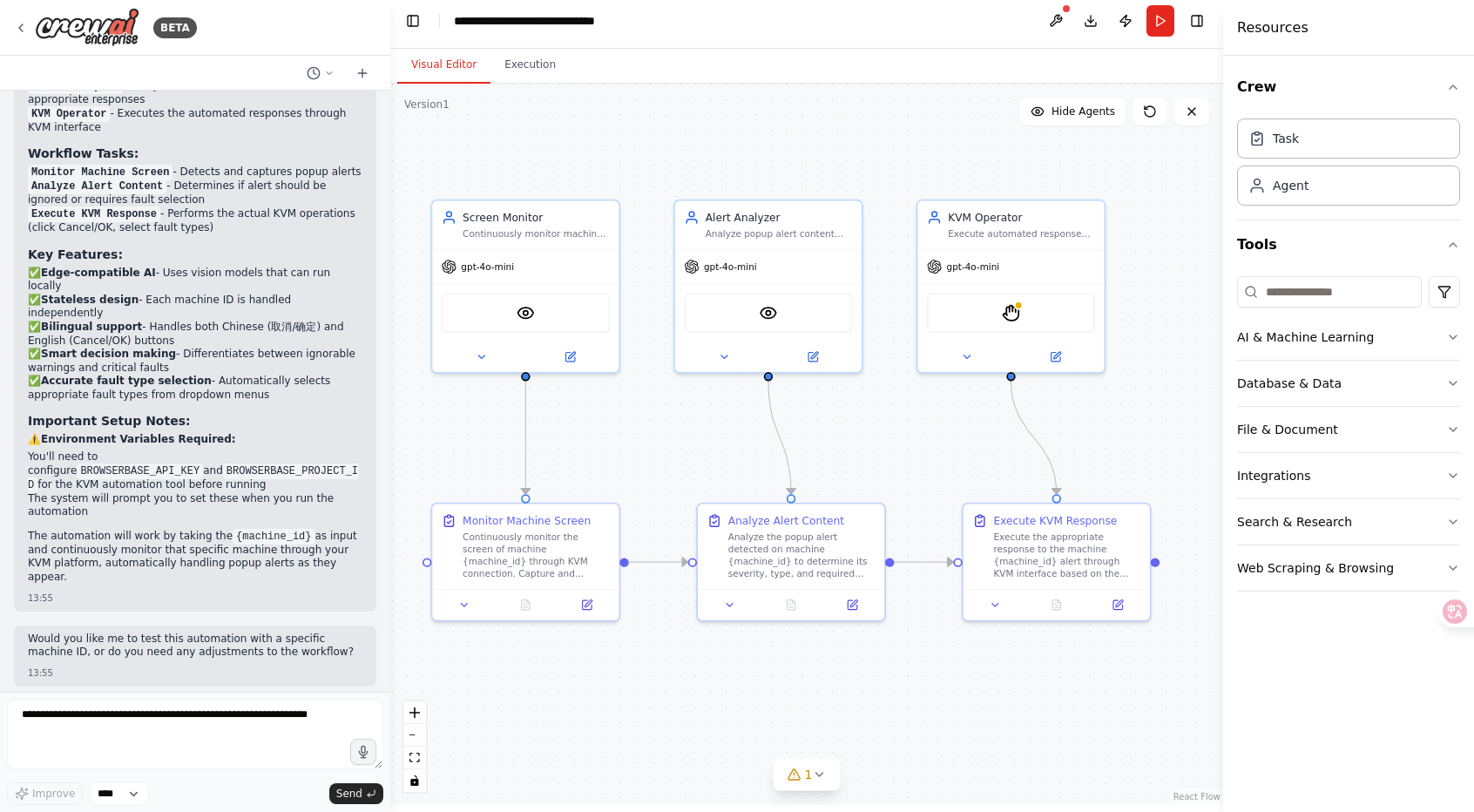
drag, startPoint x: 620, startPoint y: 110, endPoint x: 621, endPoint y: 136, distance: 26.0
click at [621, 136] on div ".deletable-edge-delete-btn { width: 20px; height: 20px; border: 0px solid #ffff…" at bounding box center [807, 444] width 832 height 721
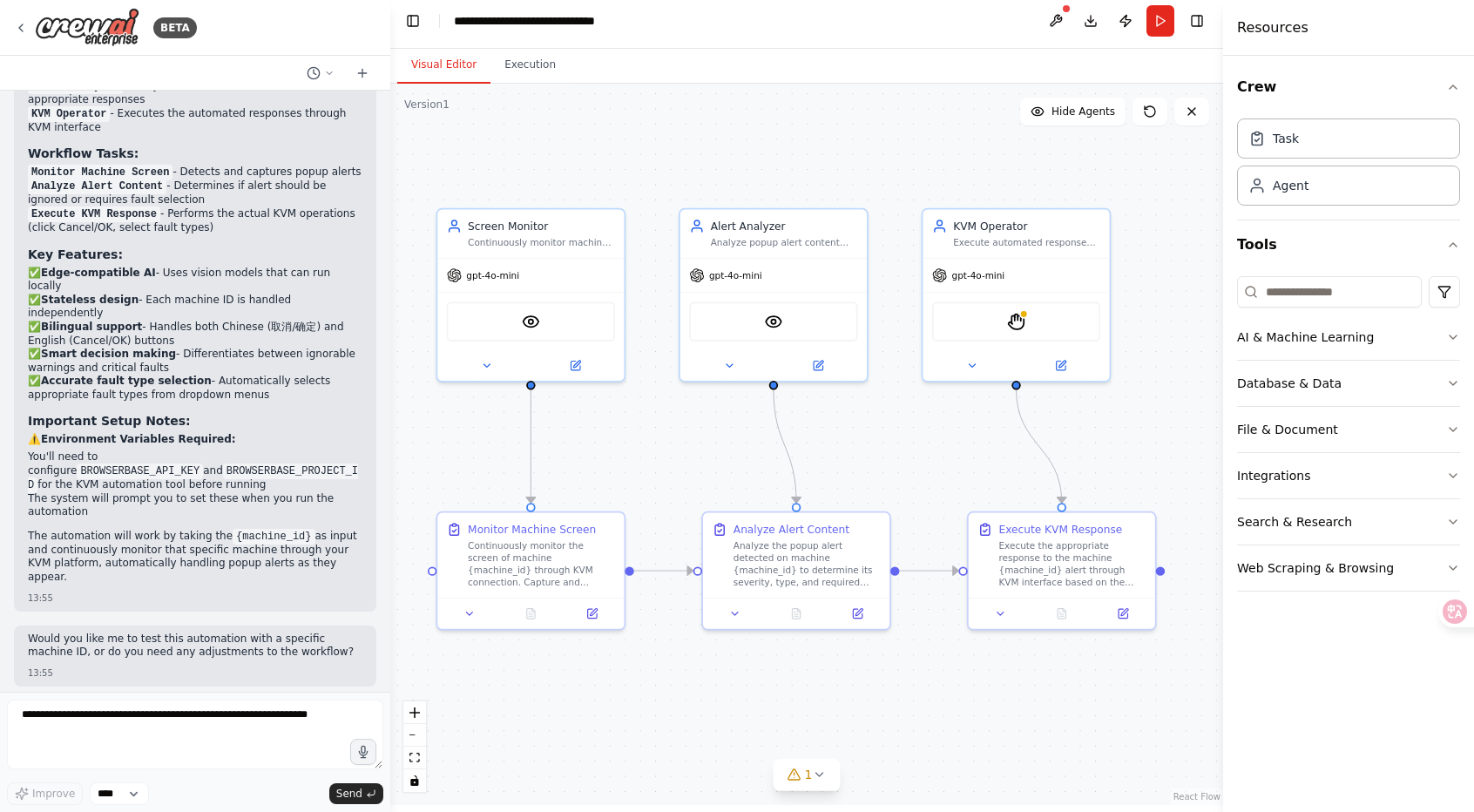
drag, startPoint x: 714, startPoint y: 146, endPoint x: 719, endPoint y: 155, distance: 10.3
click at [719, 155] on div ".deletable-edge-delete-btn { width: 20px; height: 20px; border: 0px solid #ffff…" at bounding box center [807, 444] width 832 height 721
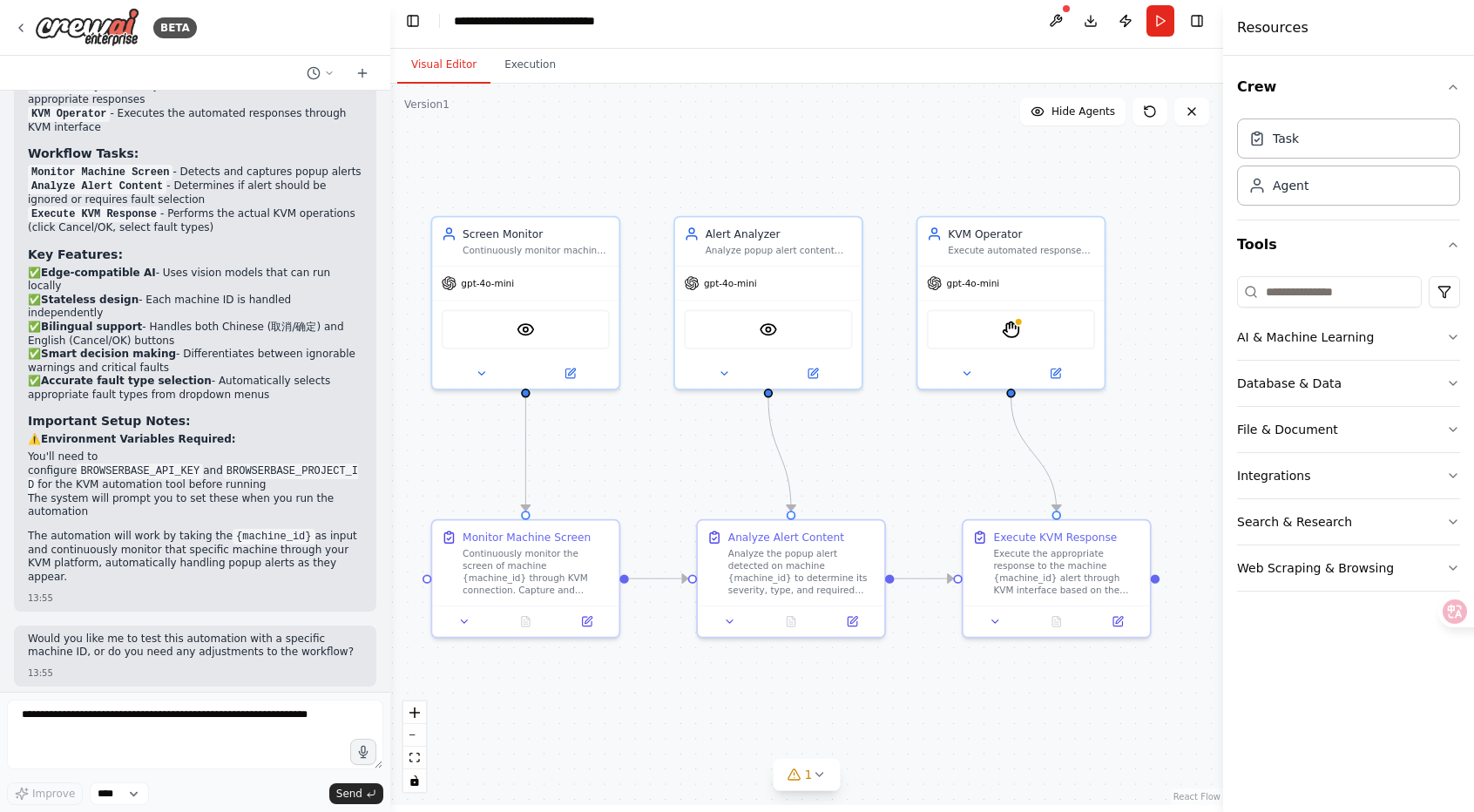
click at [754, 146] on div ".deletable-edge-delete-btn { width: 20px; height: 20px; border: 0px solid #ffff…" at bounding box center [807, 444] width 832 height 721
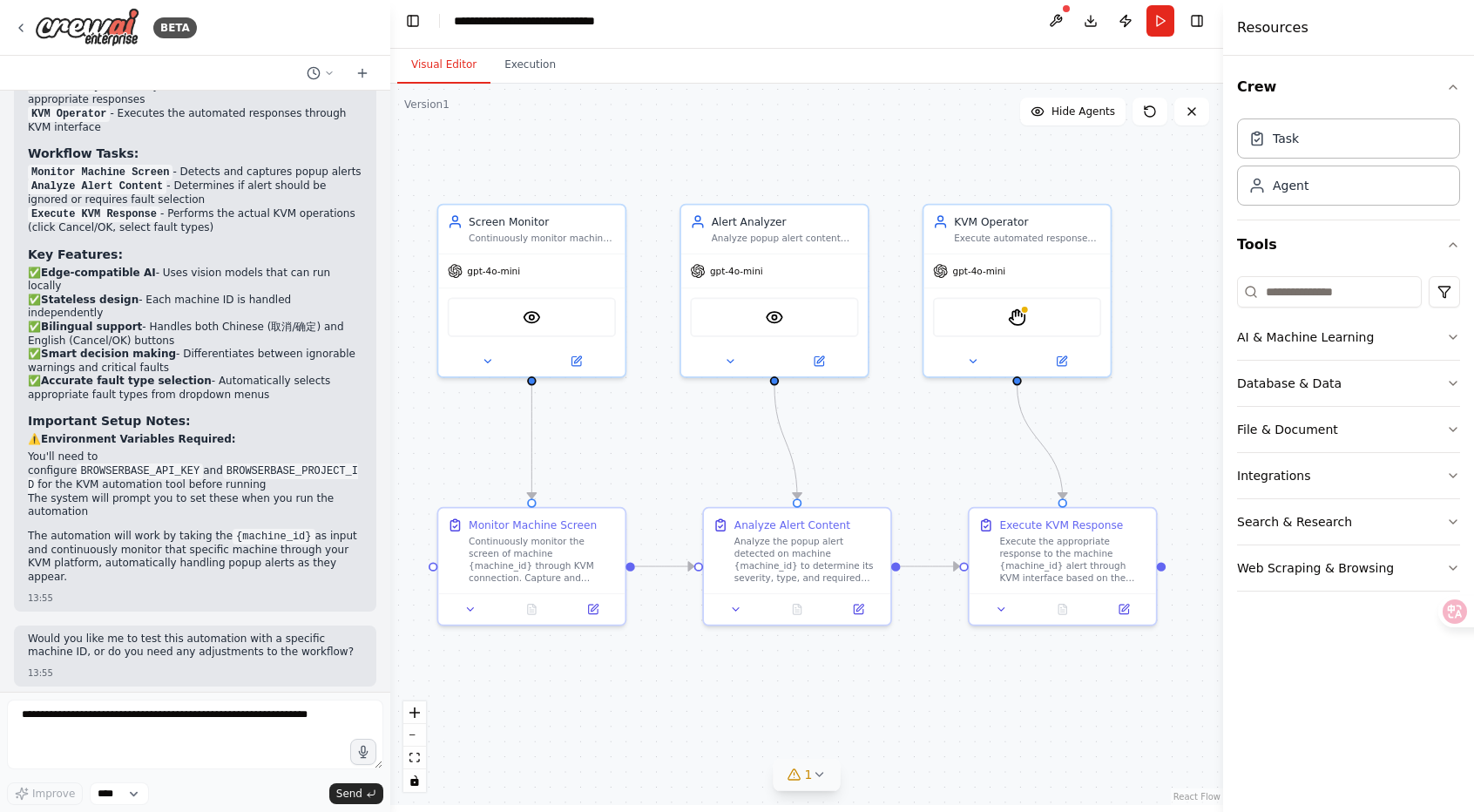
click at [823, 779] on icon at bounding box center [819, 774] width 14 height 14
click at [561, 698] on div ".deletable-edge-delete-btn { width: 20px; height: 20px; border: 0px solid #ffff…" at bounding box center [807, 444] width 832 height 721
click at [995, 679] on icon at bounding box center [994, 683] width 14 height 14
click at [807, 681] on div ".deletable-edge-delete-btn { width: 20px; height: 20px; border: 0px solid #ffff…" at bounding box center [807, 444] width 832 height 721
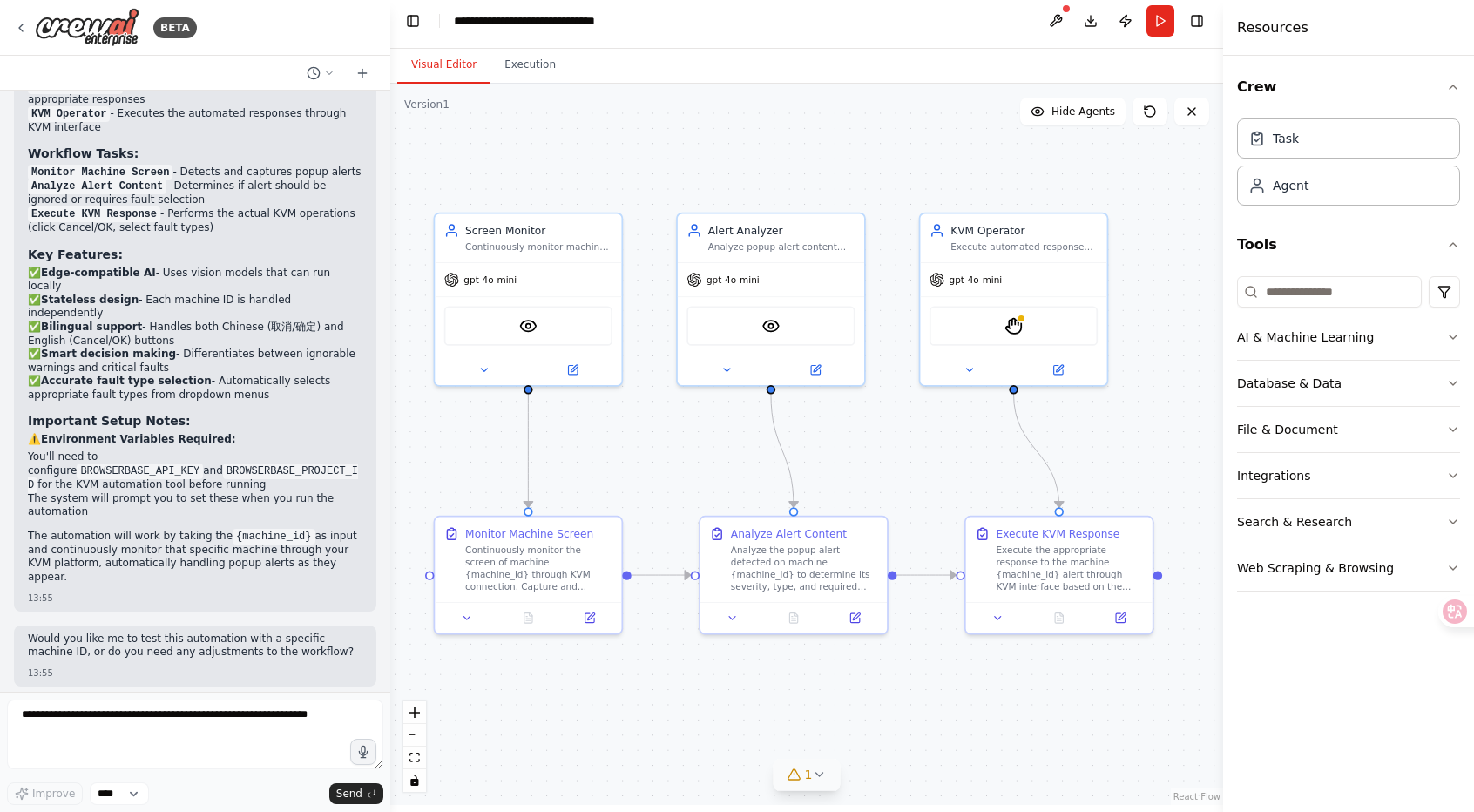
click at [661, 122] on div ".deletable-edge-delete-btn { width: 20px; height: 20px; border: 0px solid #ffff…" at bounding box center [807, 444] width 832 height 721
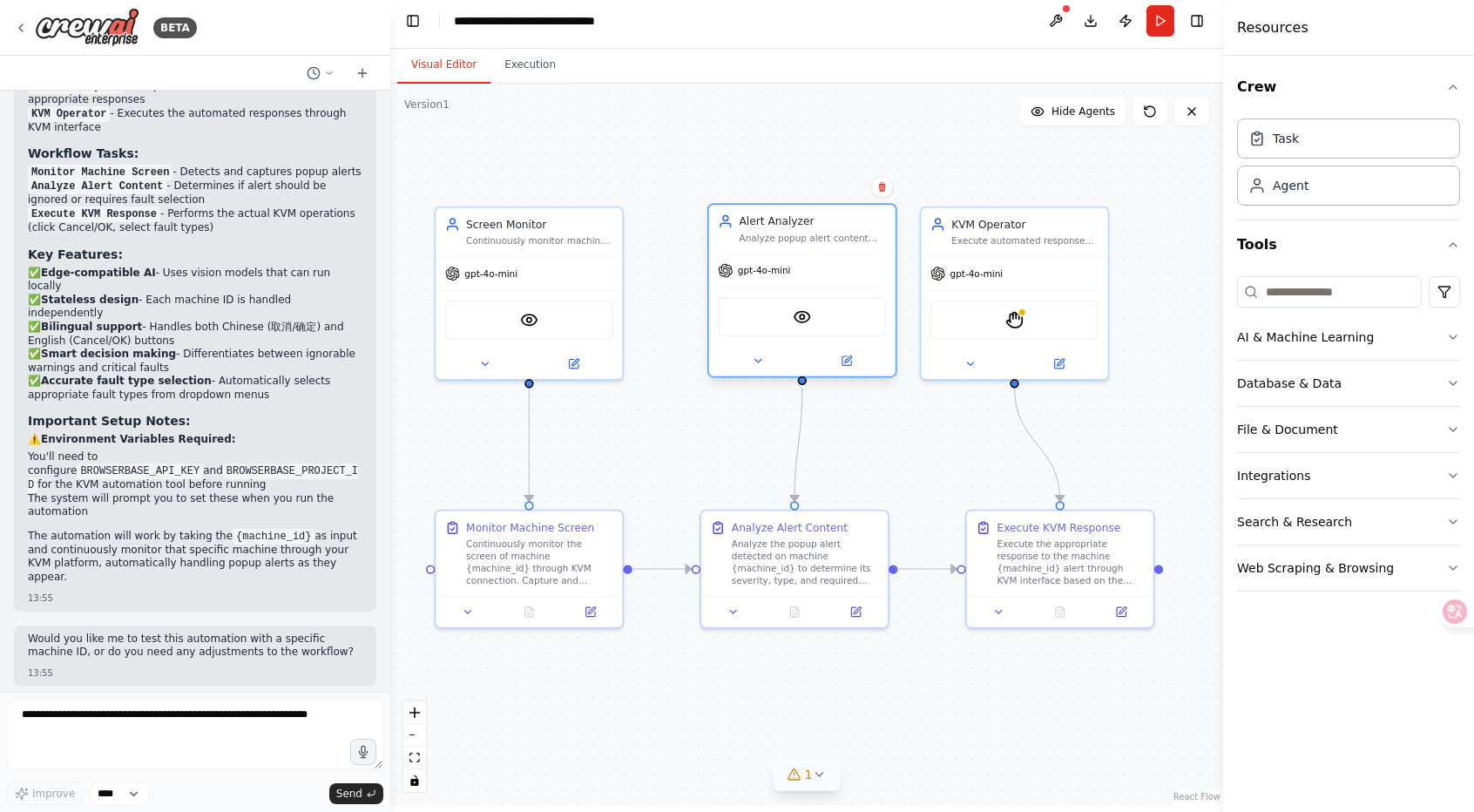
drag, startPoint x: 775, startPoint y: 249, endPoint x: 805, endPoint y: 246, distance: 30.1
click at [805, 246] on div "Alert Analyzer Analyze popup alert content from machine {machine_id} screenshot…" at bounding box center [802, 228] width 186 height 49
drag, startPoint x: 817, startPoint y: 249, endPoint x: 778, endPoint y: 245, distance: 39.2
click at [778, 245] on div "Alert Analyzer Analyze popup alert content from machine {machine_id} screenshot…" at bounding box center [786, 228] width 186 height 49
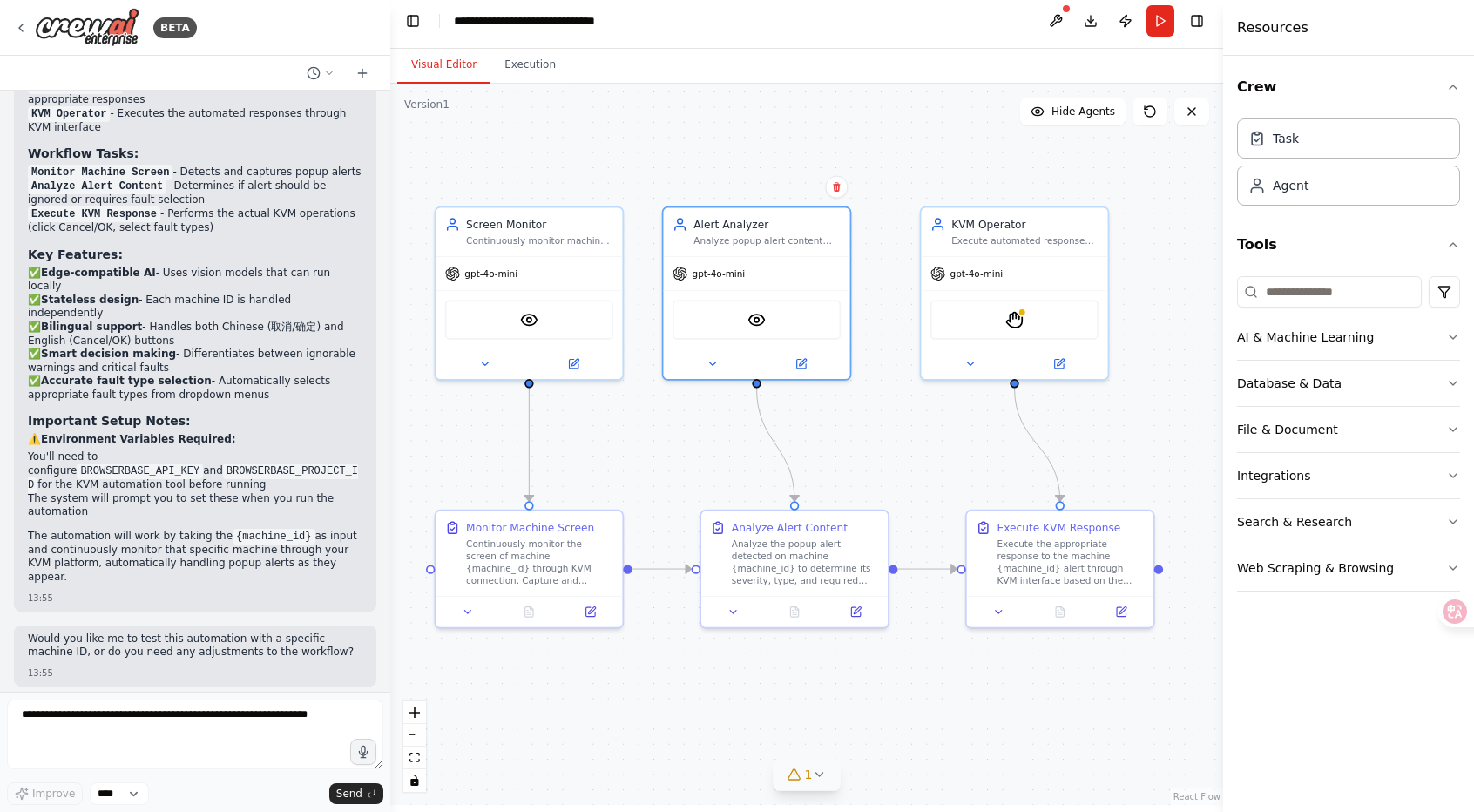
click at [854, 102] on div ".deletable-edge-delete-btn { width: 20px; height: 20px; border: 0px solid #ffff…" at bounding box center [807, 444] width 832 height 721
